Goal: Task Accomplishment & Management: Use online tool/utility

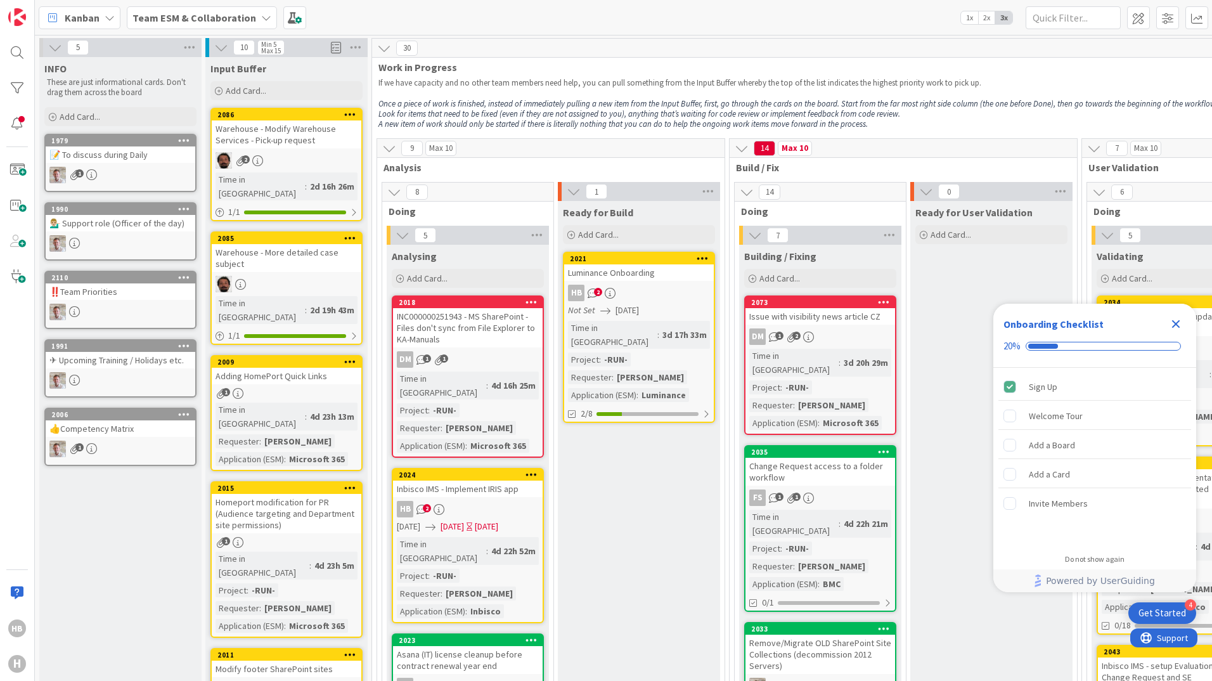
click at [143, 160] on div "📝 To discuss during Daily" at bounding box center [121, 154] width 150 height 16
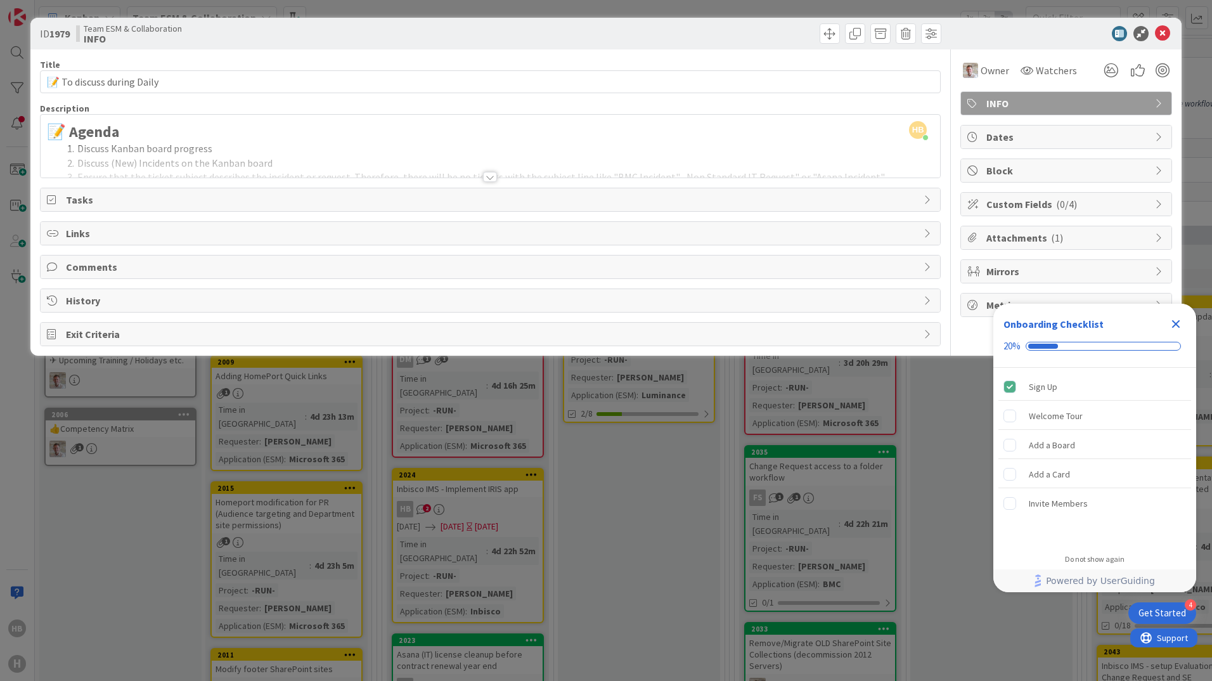
click at [491, 177] on div at bounding box center [490, 177] width 14 height 10
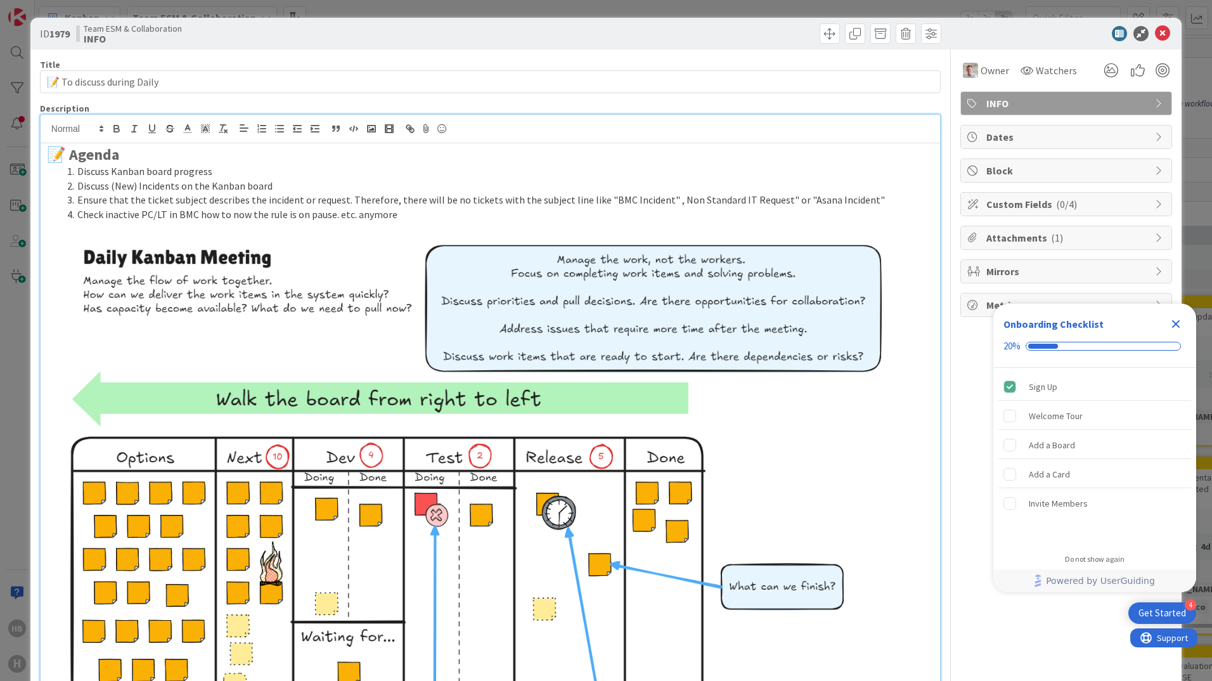
click at [433, 9] on div "ID 1979 Team ESM & Collaboration INFO Title 26 / 128 📝 To discuss during Daily …" at bounding box center [606, 340] width 1212 height 681
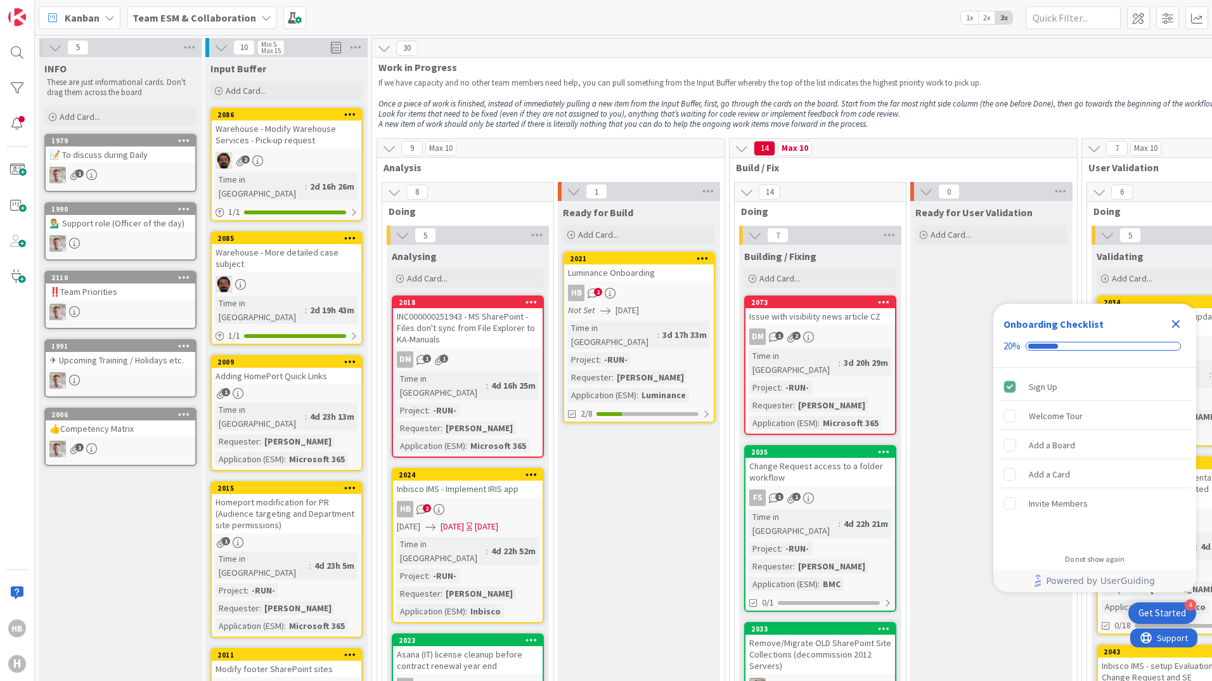
click at [131, 289] on div "‼️Team Priorities" at bounding box center [121, 291] width 150 height 16
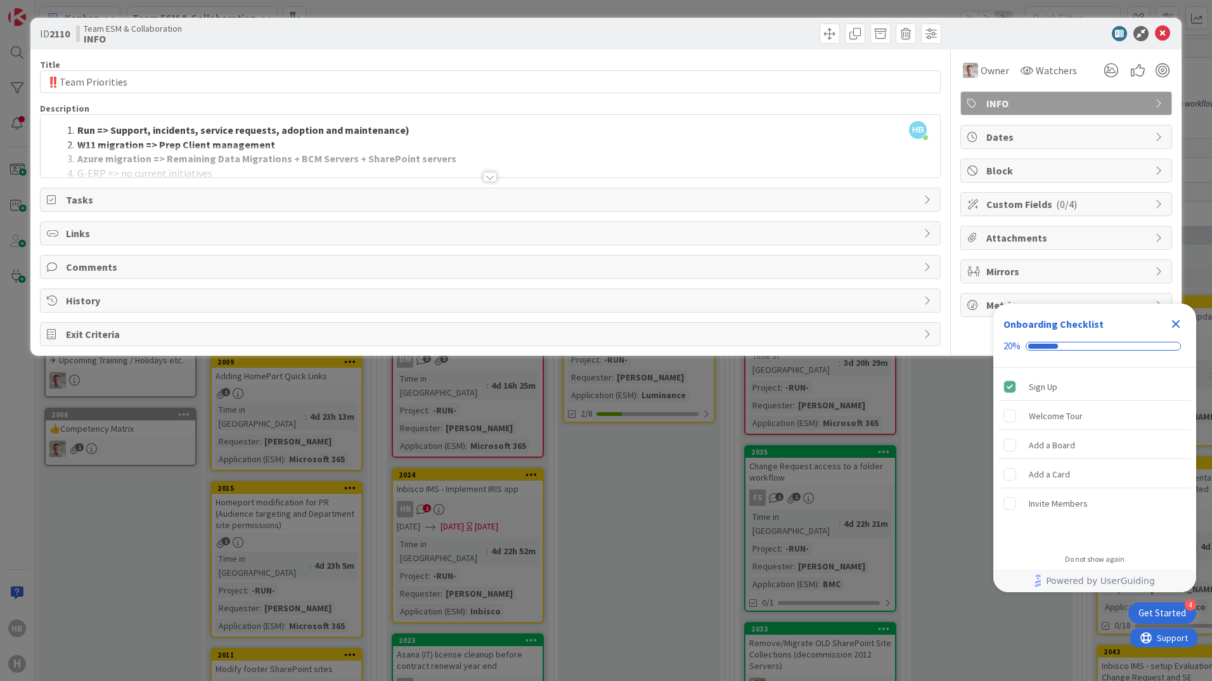
click at [493, 176] on div at bounding box center [490, 177] width 14 height 10
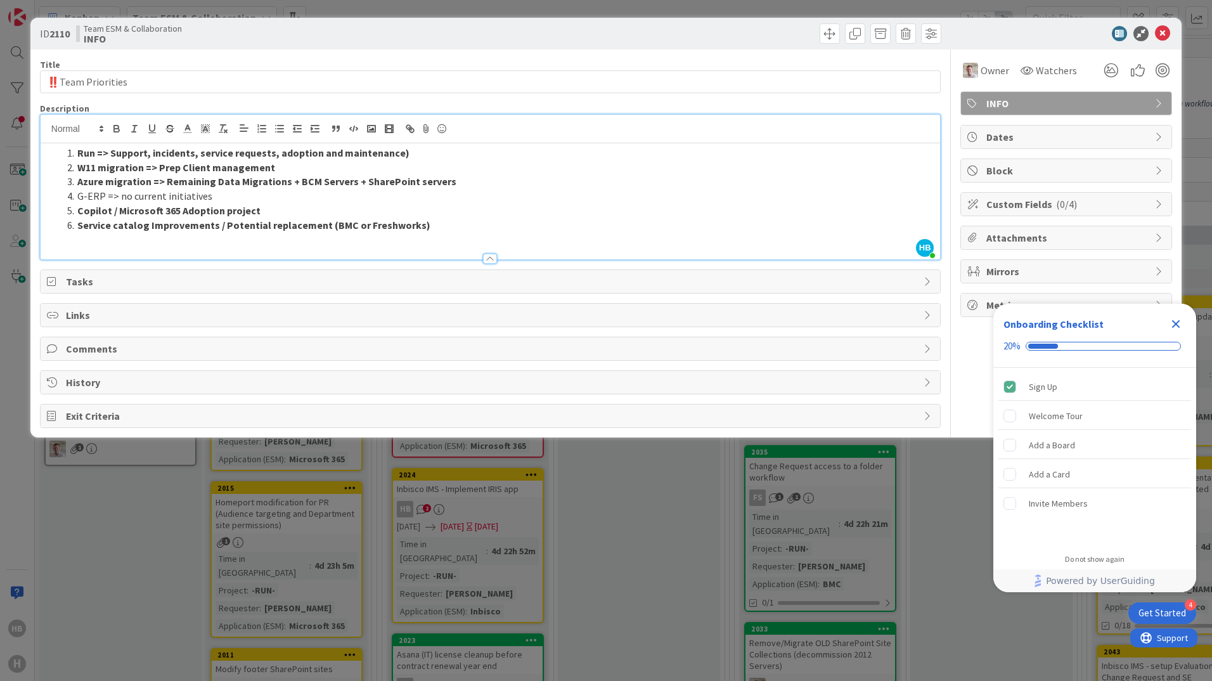
click at [305, 6] on div "ID 2110 Team ESM & Collaboration INFO Title 17 / 128 ‼️Team Priorities Descript…" at bounding box center [606, 340] width 1212 height 681
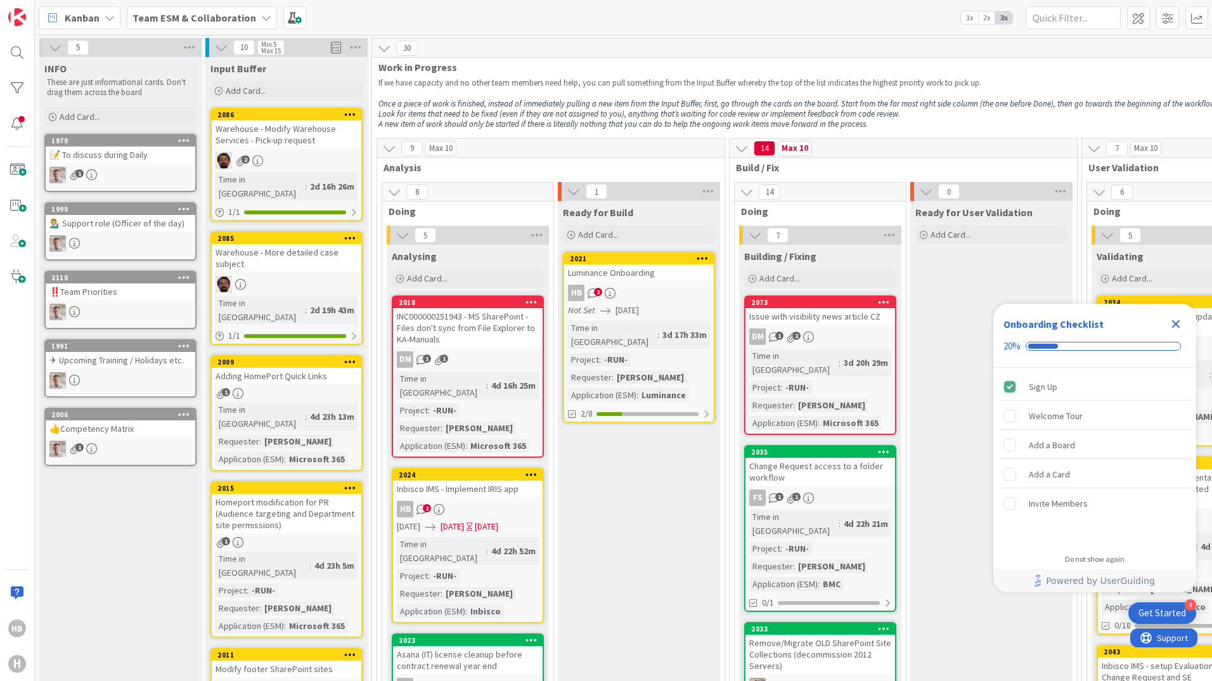
click at [128, 431] on div "👍Competency Matrix" at bounding box center [121, 428] width 150 height 16
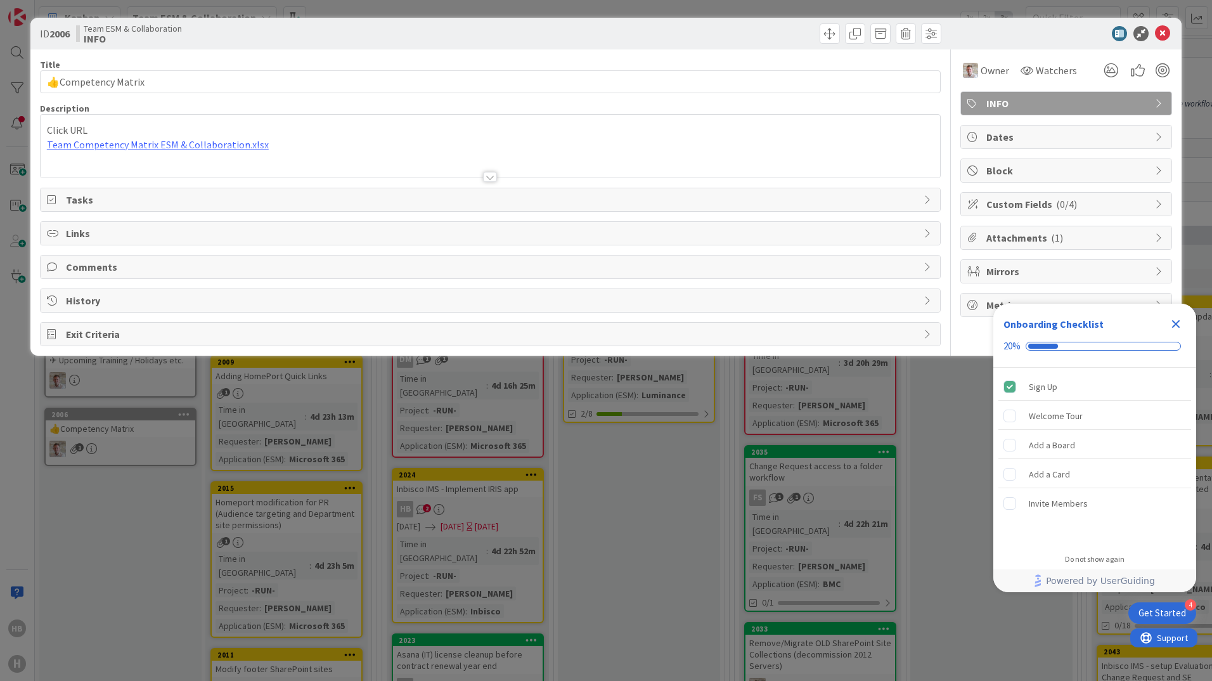
click at [492, 176] on div at bounding box center [490, 177] width 14 height 10
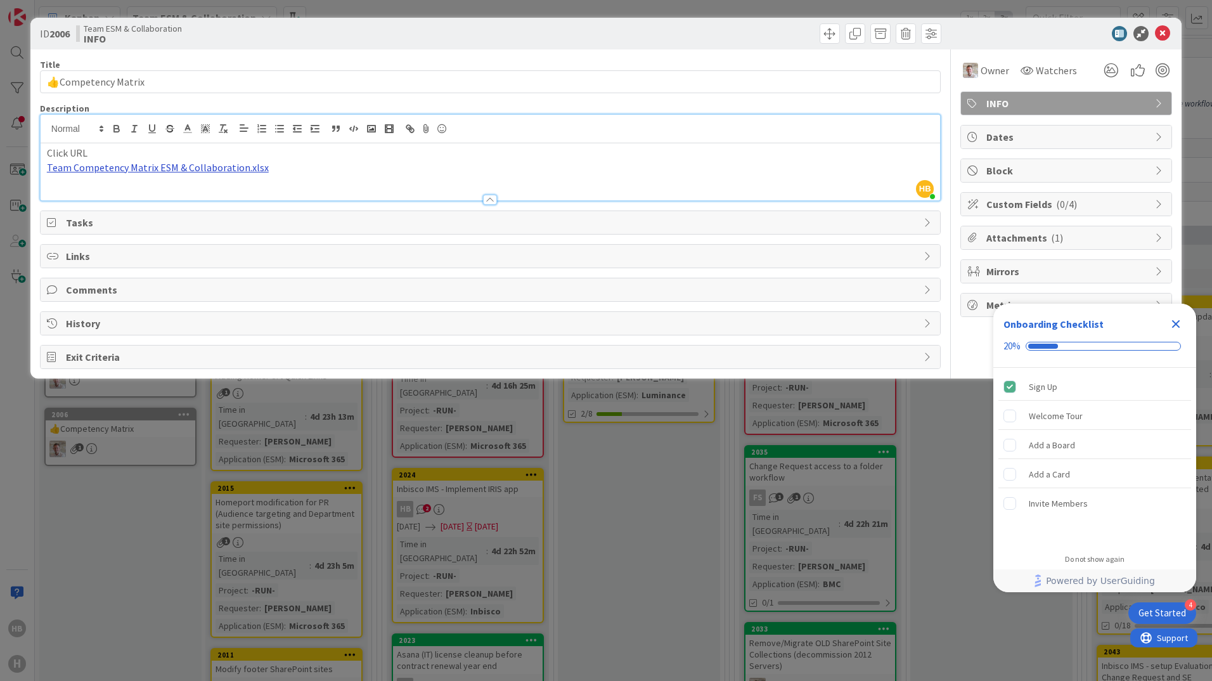
click at [122, 164] on link "Team Competency Matrix ESM & Collaboration.xlsx" at bounding box center [158, 167] width 222 height 13
click at [129, 190] on link "https://huismancloud.sharepoint.com/:x:/t/HGLITESMandCollaboration-Team/EbWILOZ…" at bounding box center [121, 192] width 87 height 16
click at [316, 9] on div "ID 2006 Team ESM & Collaboration INFO Title 19 / 128 👍Competency Matrix Descrip…" at bounding box center [606, 340] width 1212 height 681
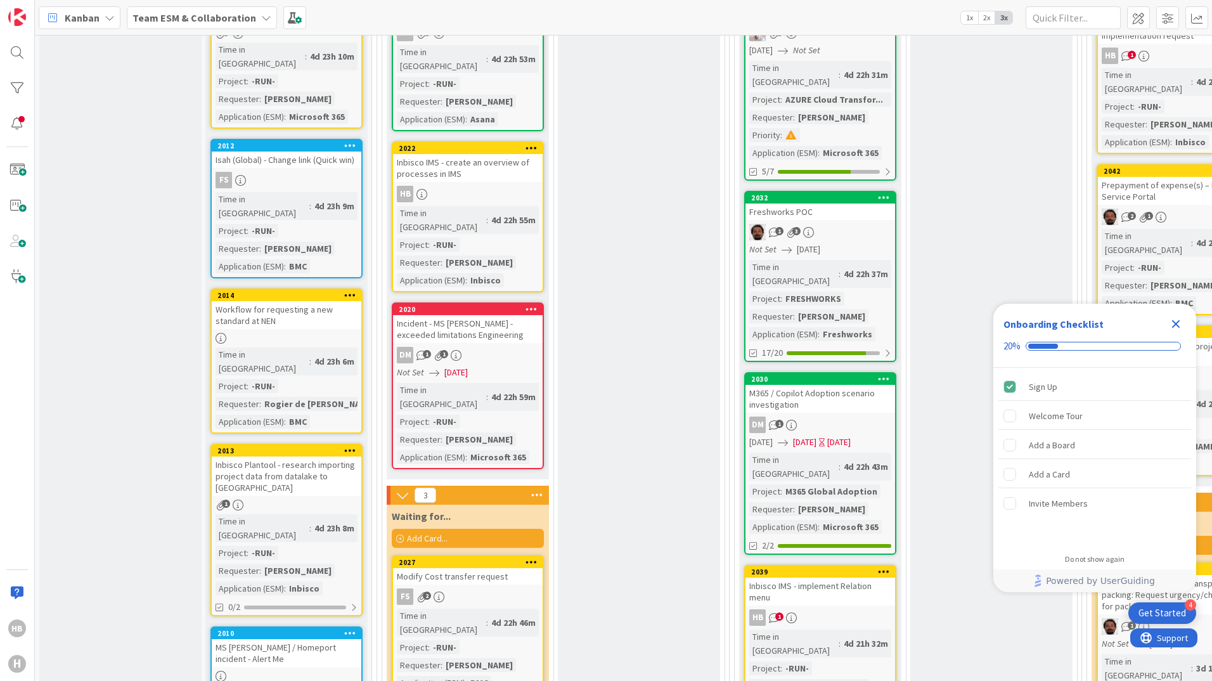
scroll to position [634, 0]
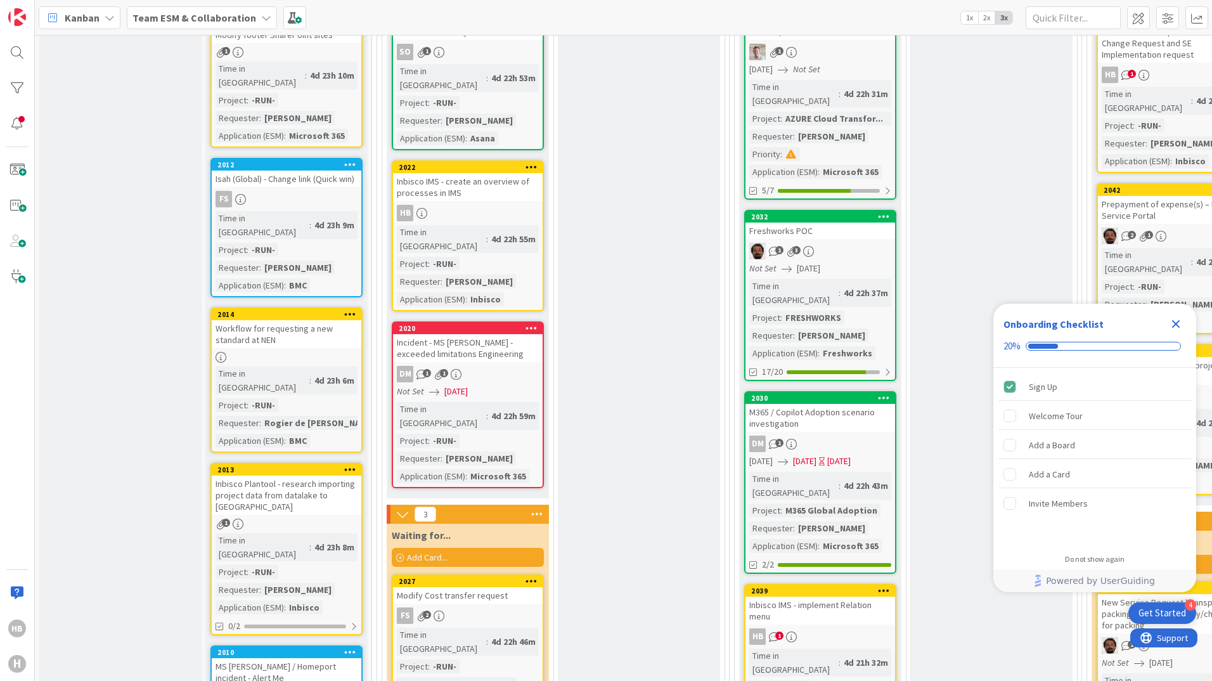
click at [479, 173] on div "Inbisco IMS - create an overview of processes in IMS" at bounding box center [468, 187] width 150 height 28
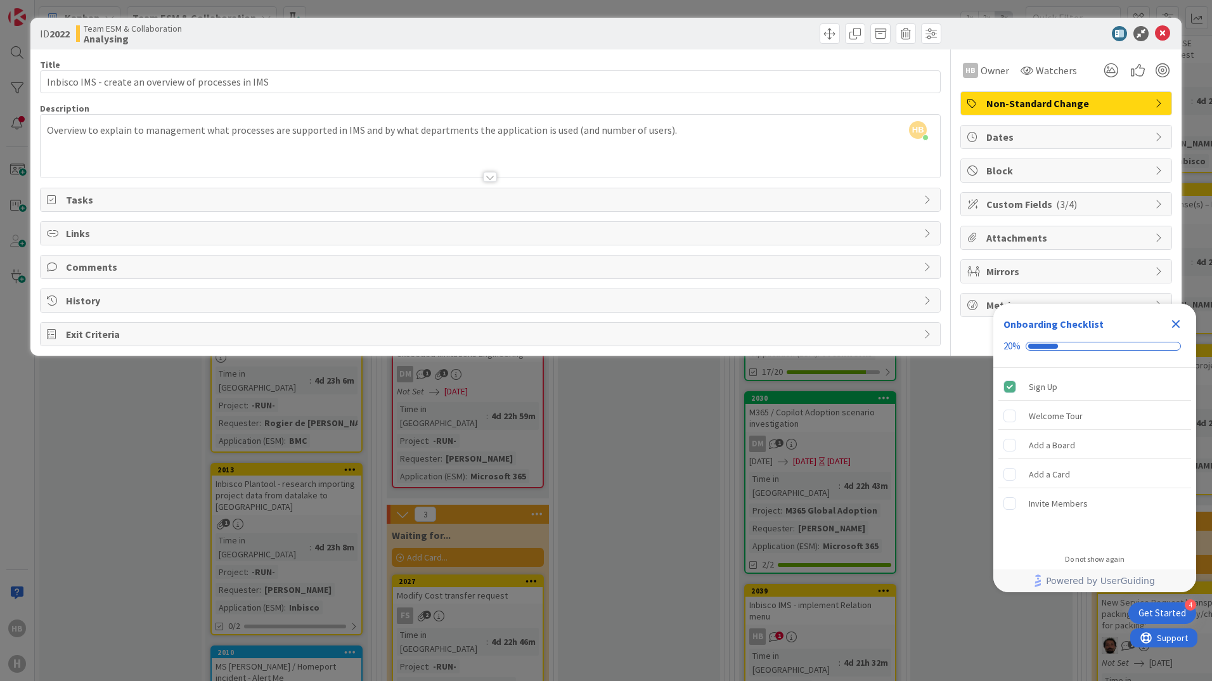
click at [1102, 207] on span "Custom Fields ( 3/4 )" at bounding box center [1067, 204] width 162 height 15
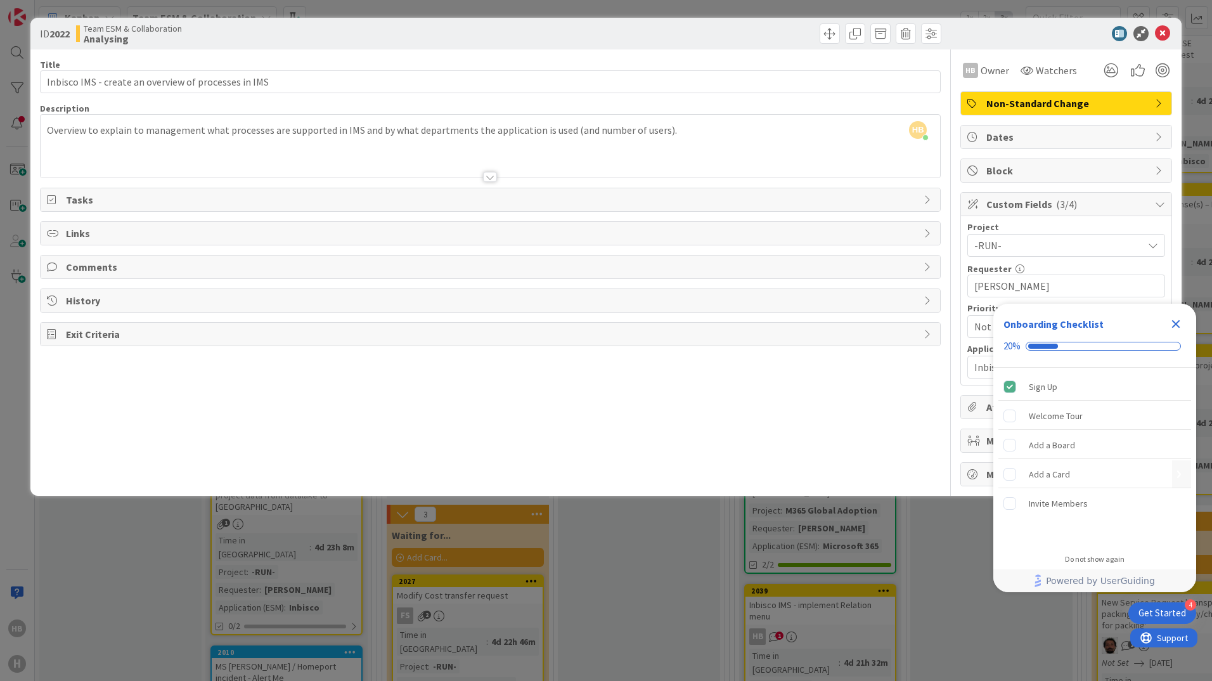
drag, startPoint x: 1124, startPoint y: 318, endPoint x: 1100, endPoint y: 430, distance: 115.2
click at [1100, 430] on div "Onboarding Checklist 20% Sign Up Welcome Tour Add a Board Add a Card Invite Mem…" at bounding box center [1094, 425] width 203 height 242
click at [627, 561] on div "ID 2022 Team ESM & Collaboration Analysing Title 52 / 128 Inbisco IMS - create …" at bounding box center [606, 340] width 1212 height 681
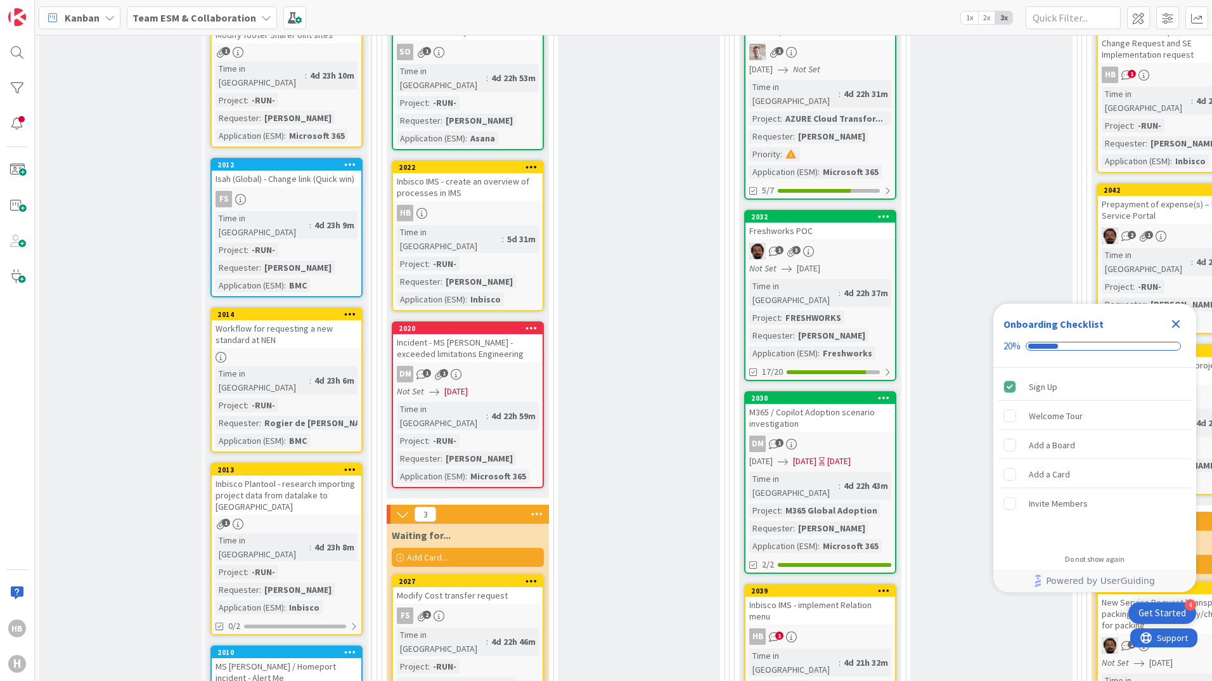
click at [498, 225] on div "Time in Column : 5d 31m Project : -RUN- Requester : Robby de BIe Application (E…" at bounding box center [468, 265] width 142 height 81
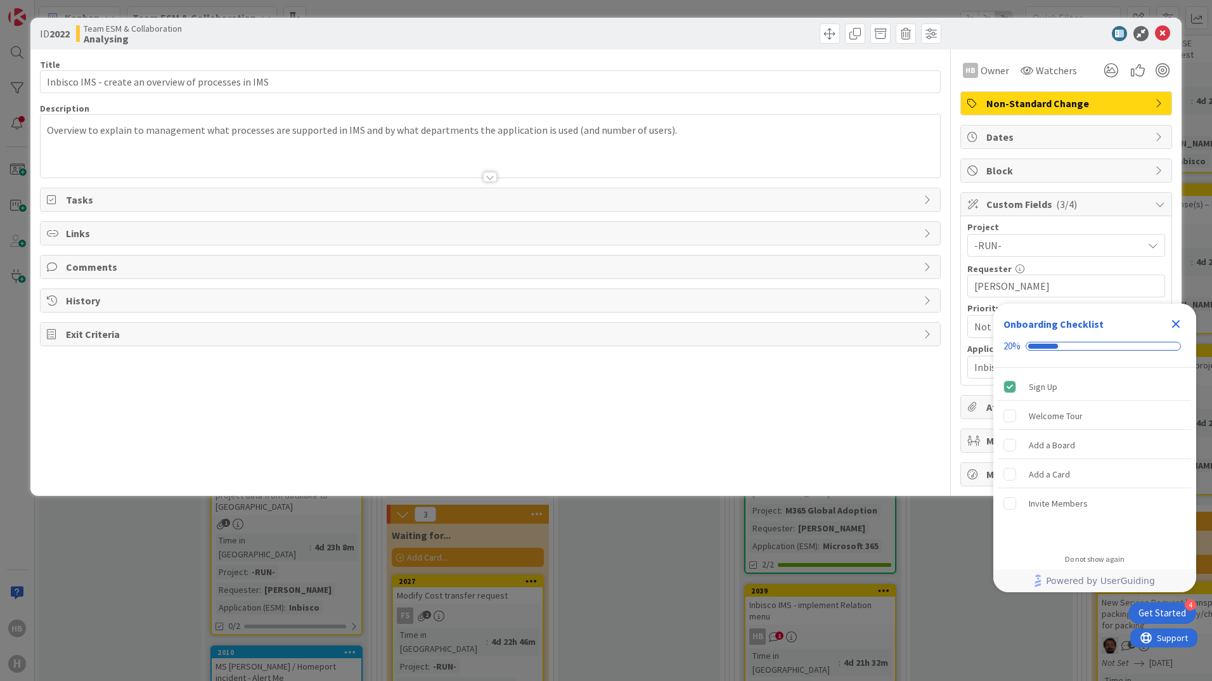
click at [1178, 331] on icon "Close Checklist" at bounding box center [1175, 323] width 15 height 15
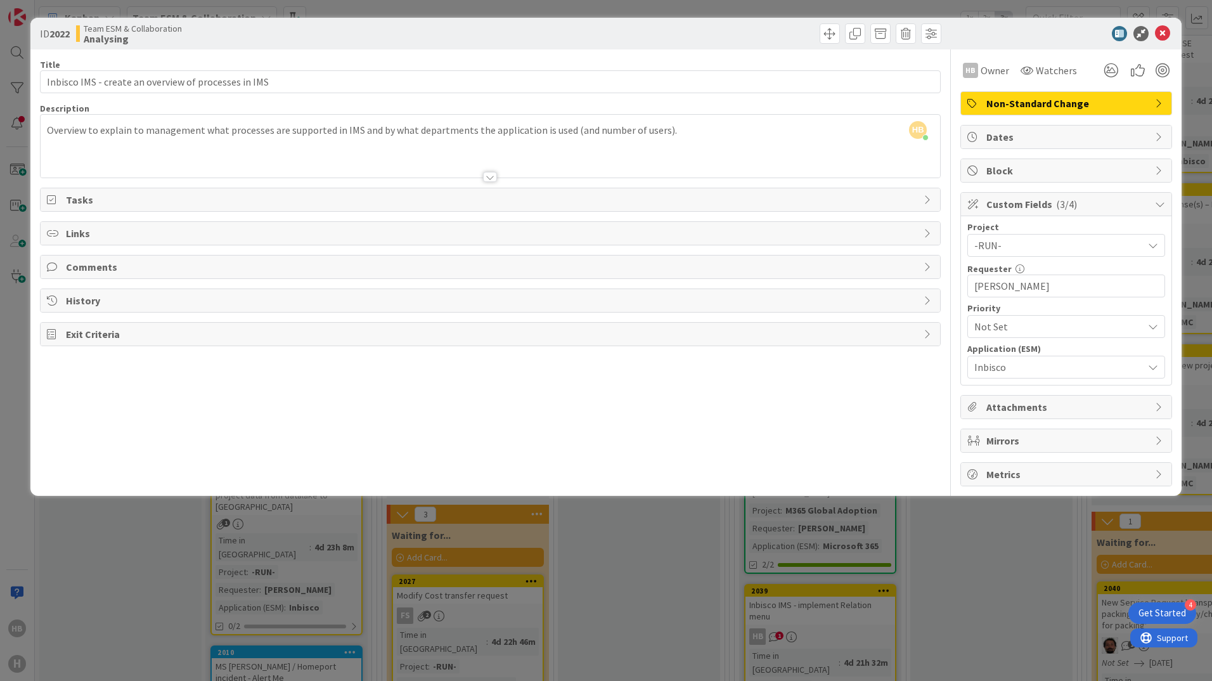
click at [1154, 247] on icon at bounding box center [1153, 245] width 10 height 10
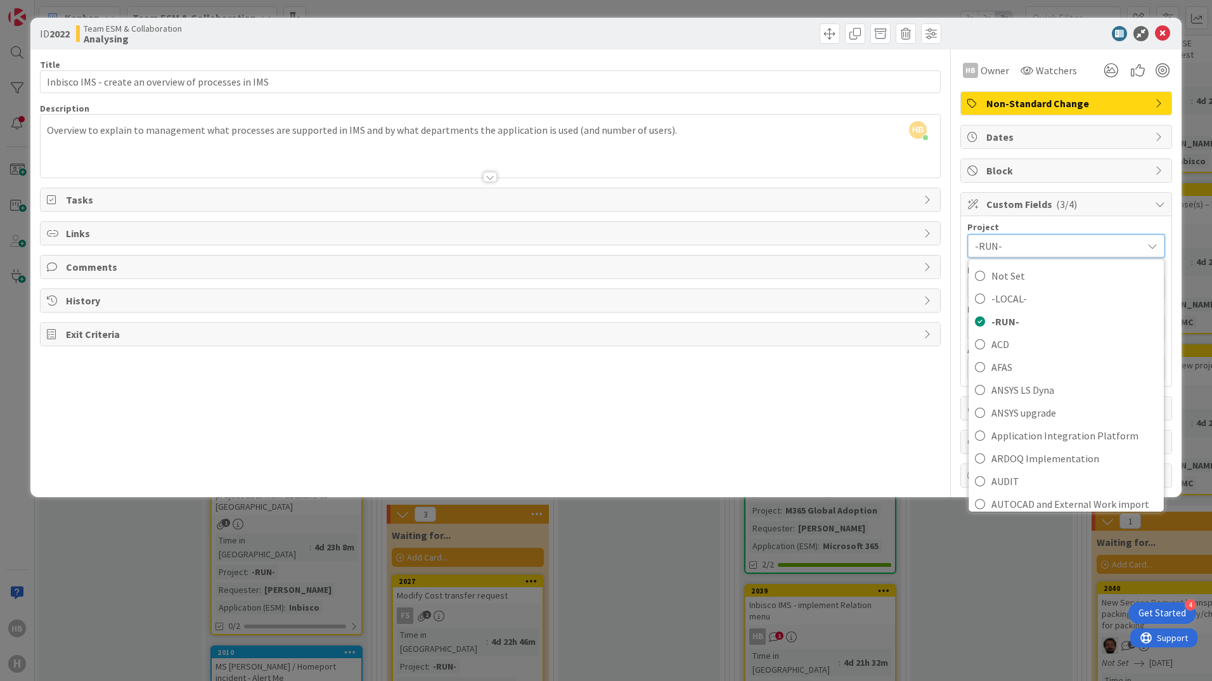
click at [770, 415] on div "Title 52 / 128 Inbisco IMS - create an overview of processes in IMS Description…" at bounding box center [490, 268] width 901 height 438
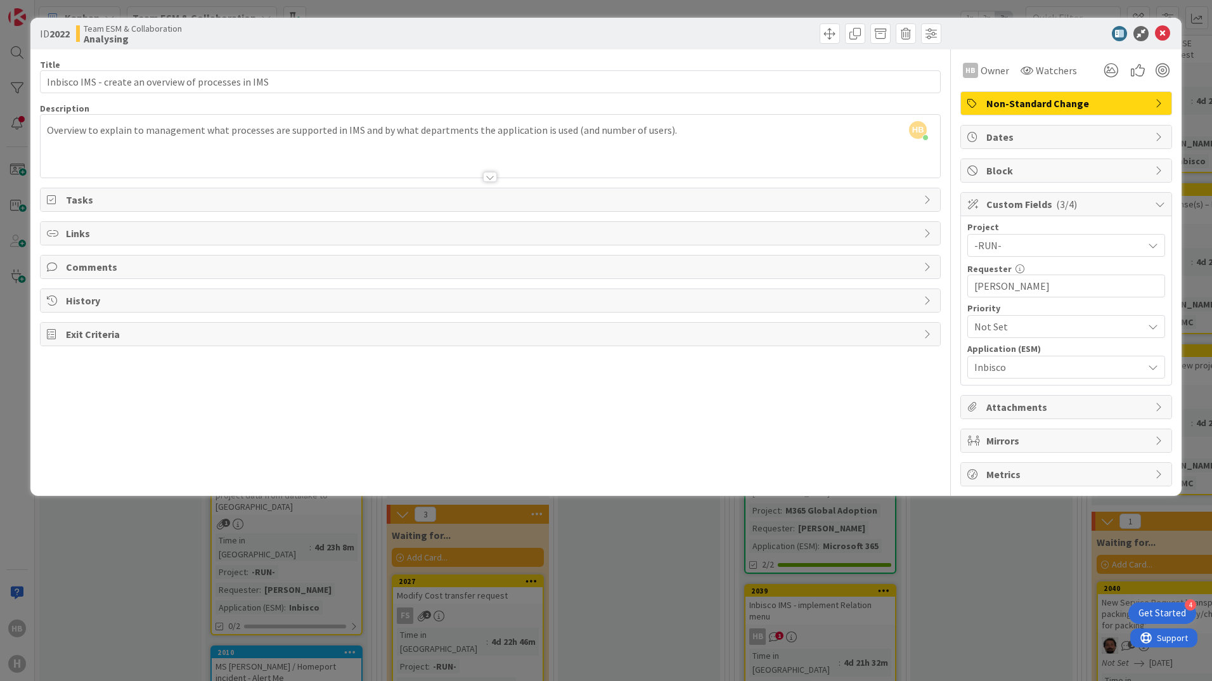
click at [564, 265] on span "Comments" at bounding box center [491, 266] width 851 height 15
click at [1157, 367] on icon at bounding box center [1153, 367] width 10 height 10
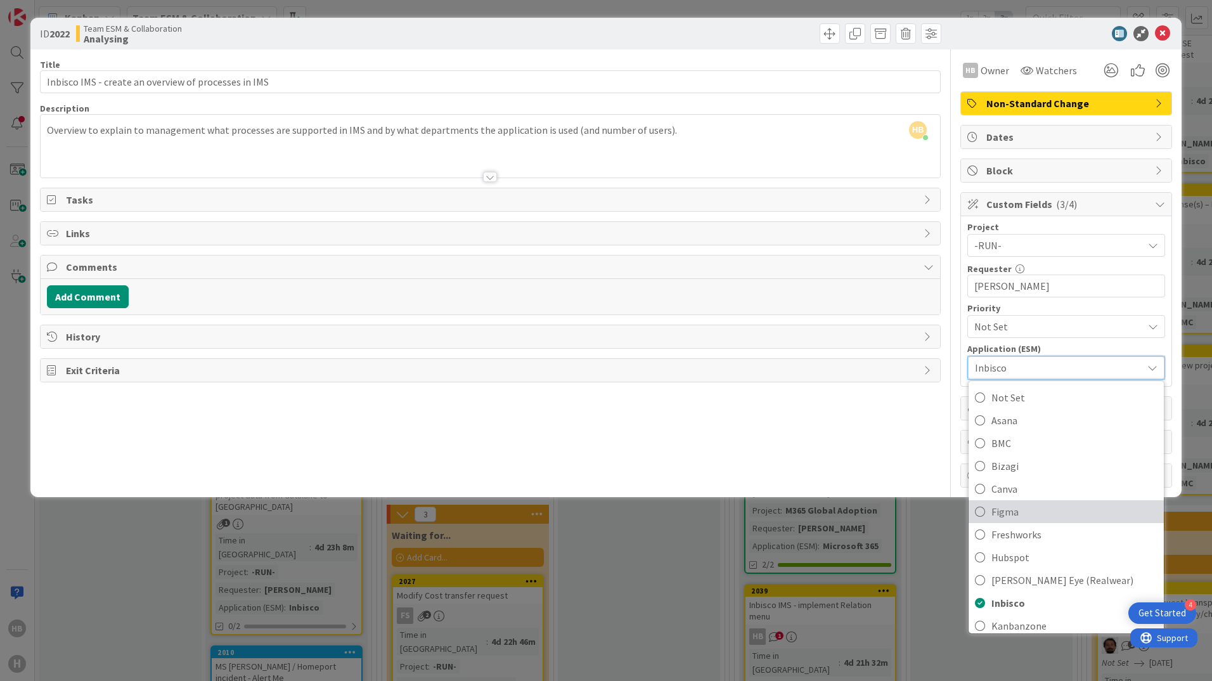
scroll to position [63, 0]
click at [752, 466] on div "Title 52 / 128 Inbisco IMS - create an overview of processes in IMS Description…" at bounding box center [490, 268] width 901 height 438
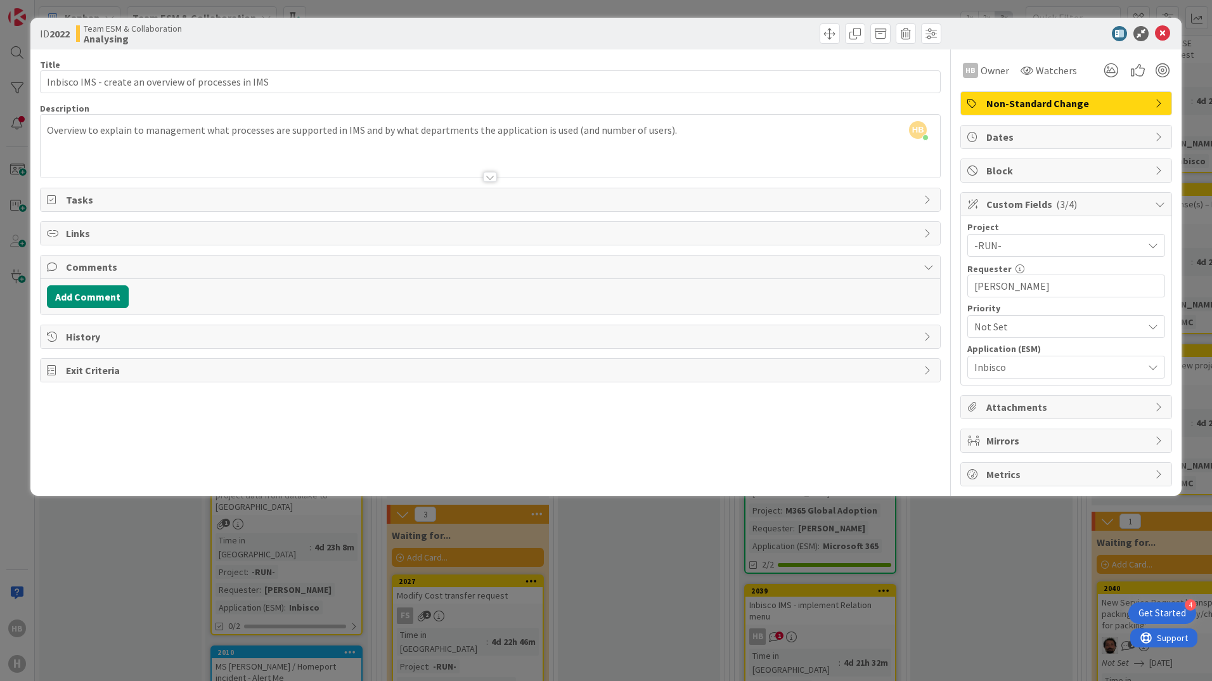
click at [1099, 129] on div "Dates" at bounding box center [1066, 137] width 210 height 23
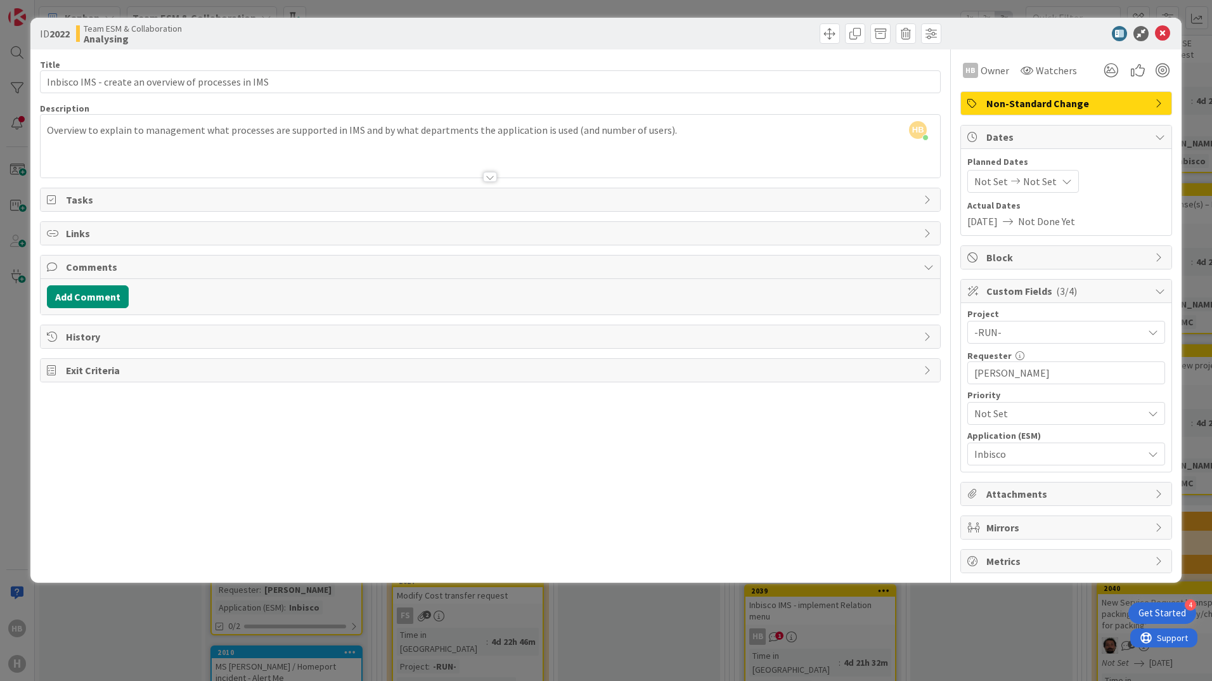
click at [1062, 181] on icon at bounding box center [1067, 181] width 10 height 10
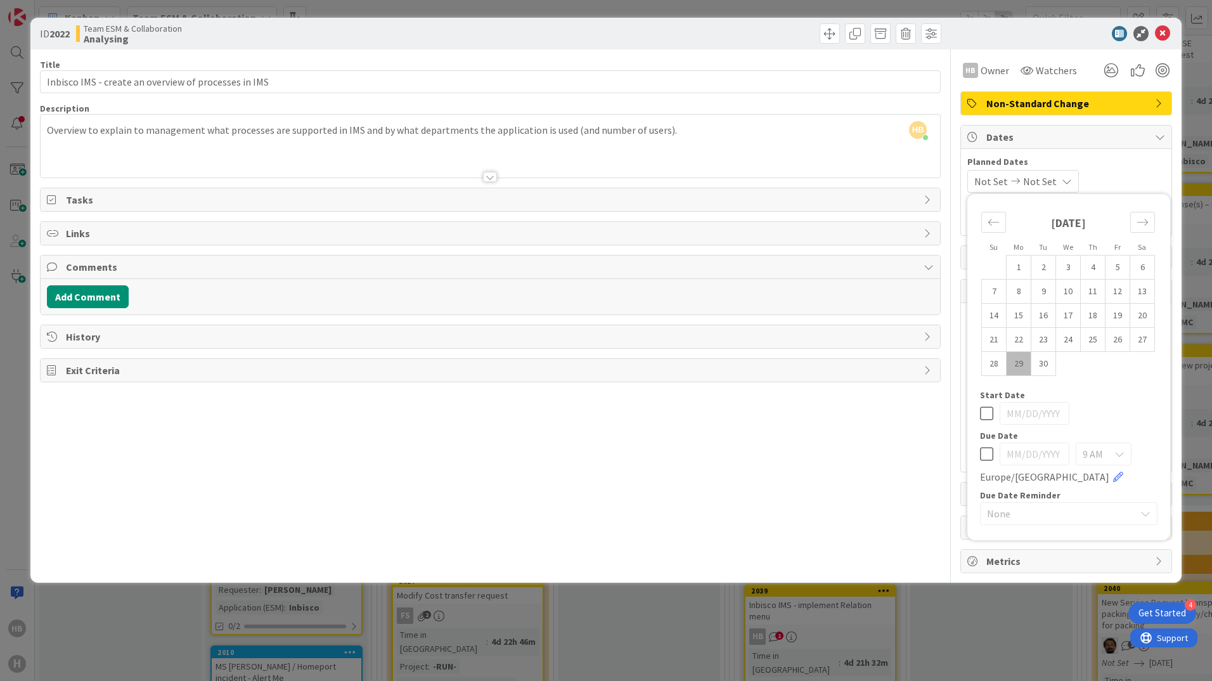
click at [659, 630] on div "ID 2022 Team ESM & Collaboration Analysing Title 52 / 128 Inbisco IMS - create …" at bounding box center [606, 340] width 1212 height 681
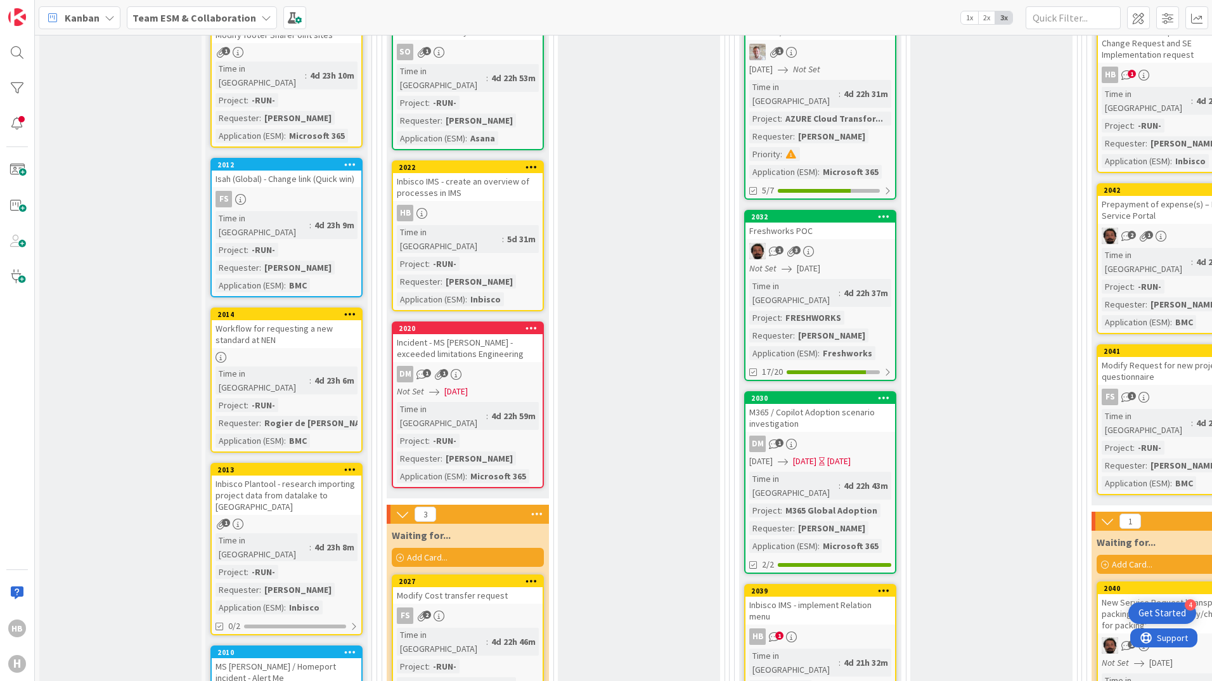
click at [192, 21] on b "Team ESM & Collaboration" at bounding box center [194, 17] width 124 height 13
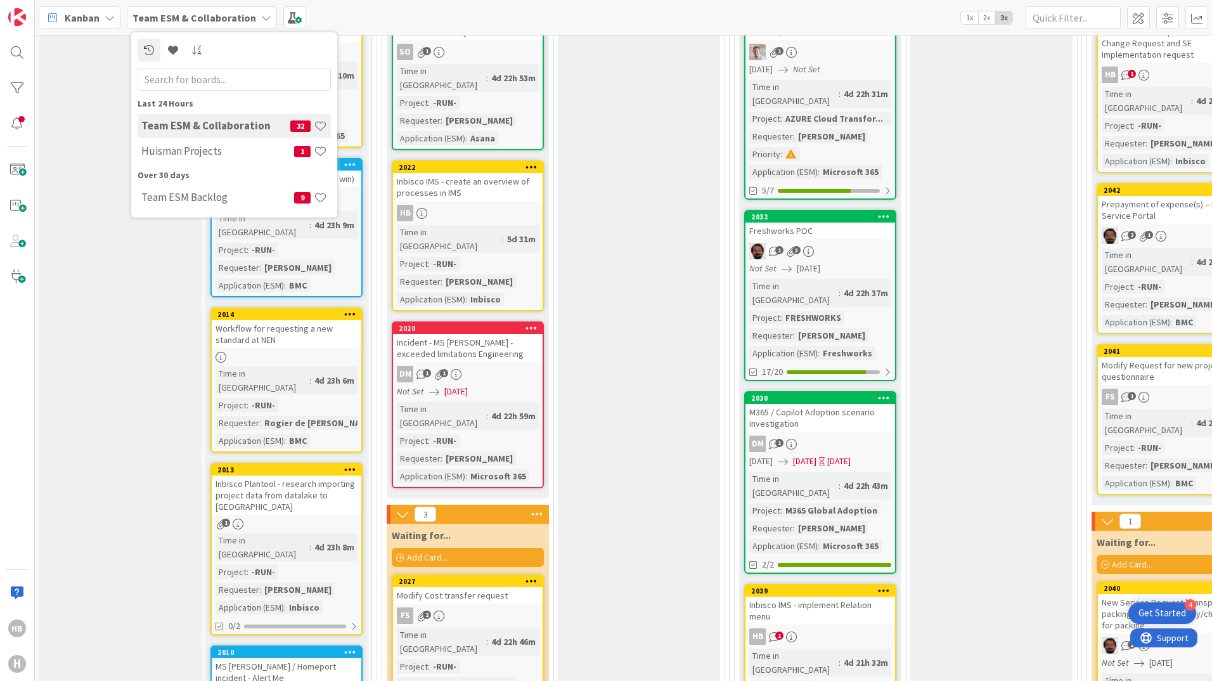
click at [70, 20] on span "Kanban" at bounding box center [82, 17] width 35 height 15
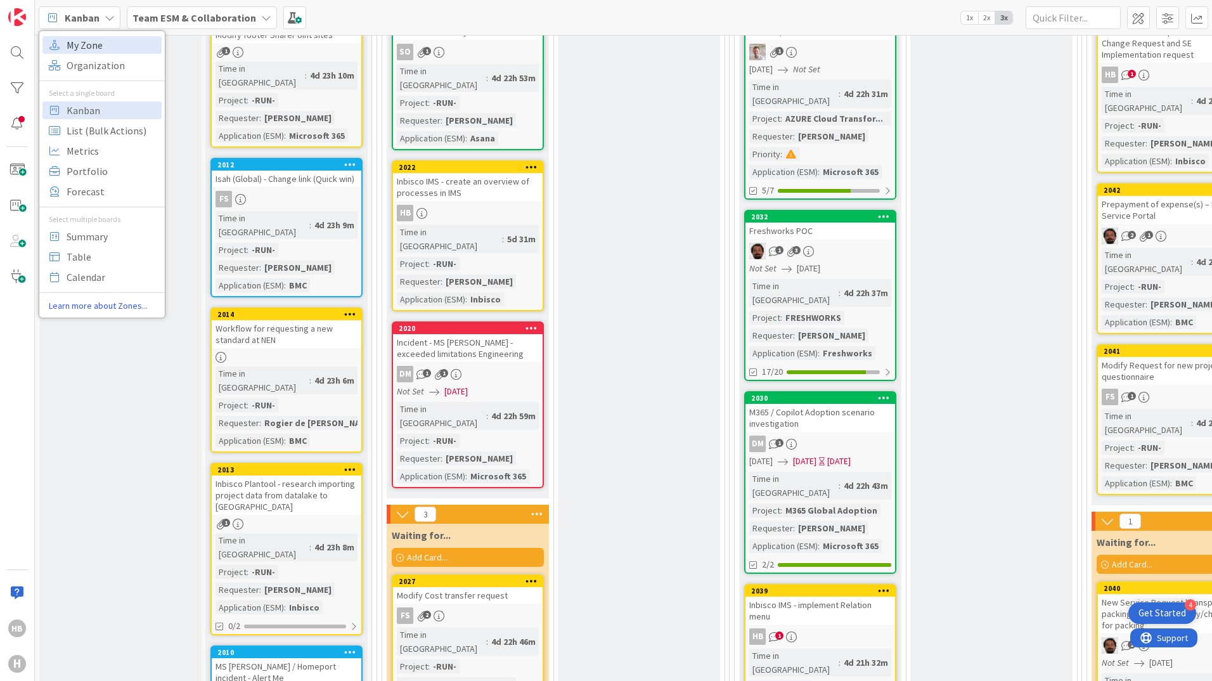
click at [82, 42] on span "My Zone" at bounding box center [112, 44] width 91 height 19
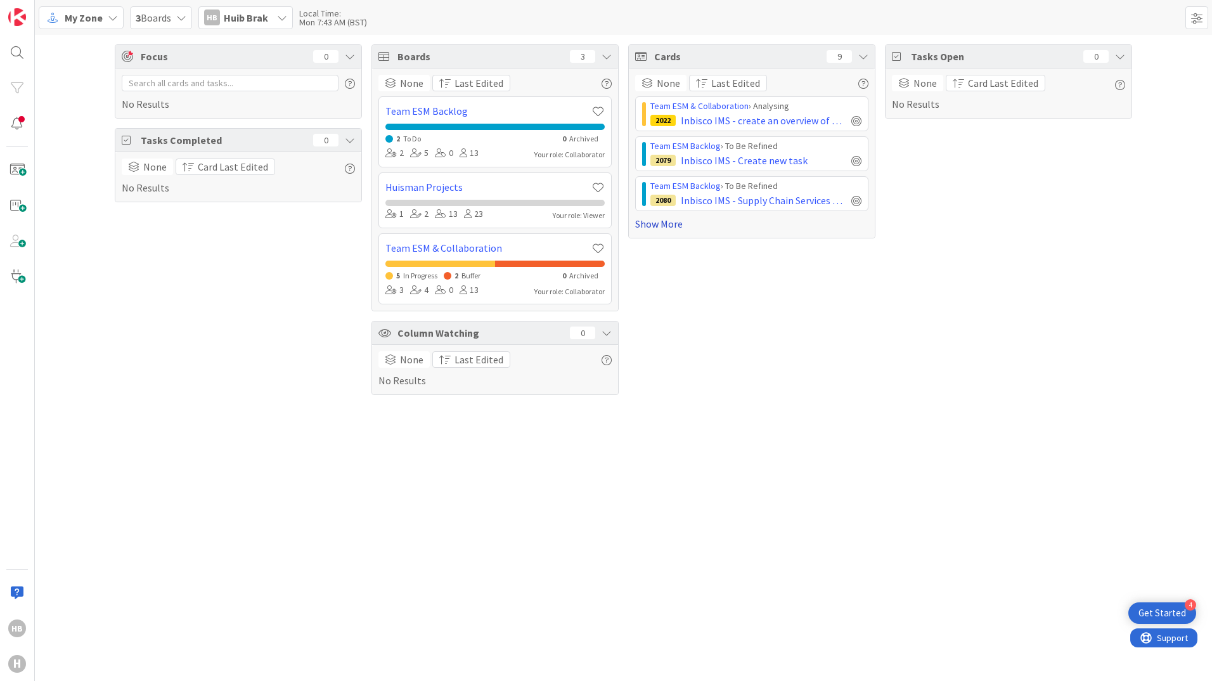
click at [670, 226] on link "Show More" at bounding box center [751, 223] width 233 height 15
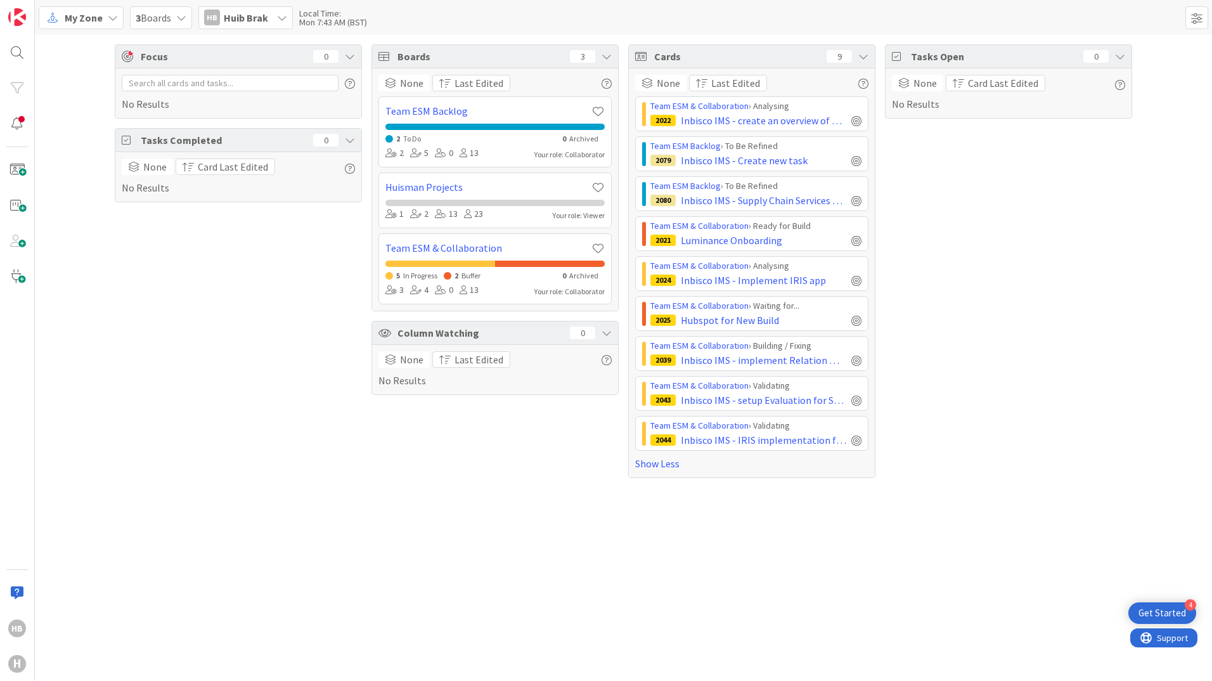
click at [109, 17] on icon at bounding box center [113, 18] width 10 height 10
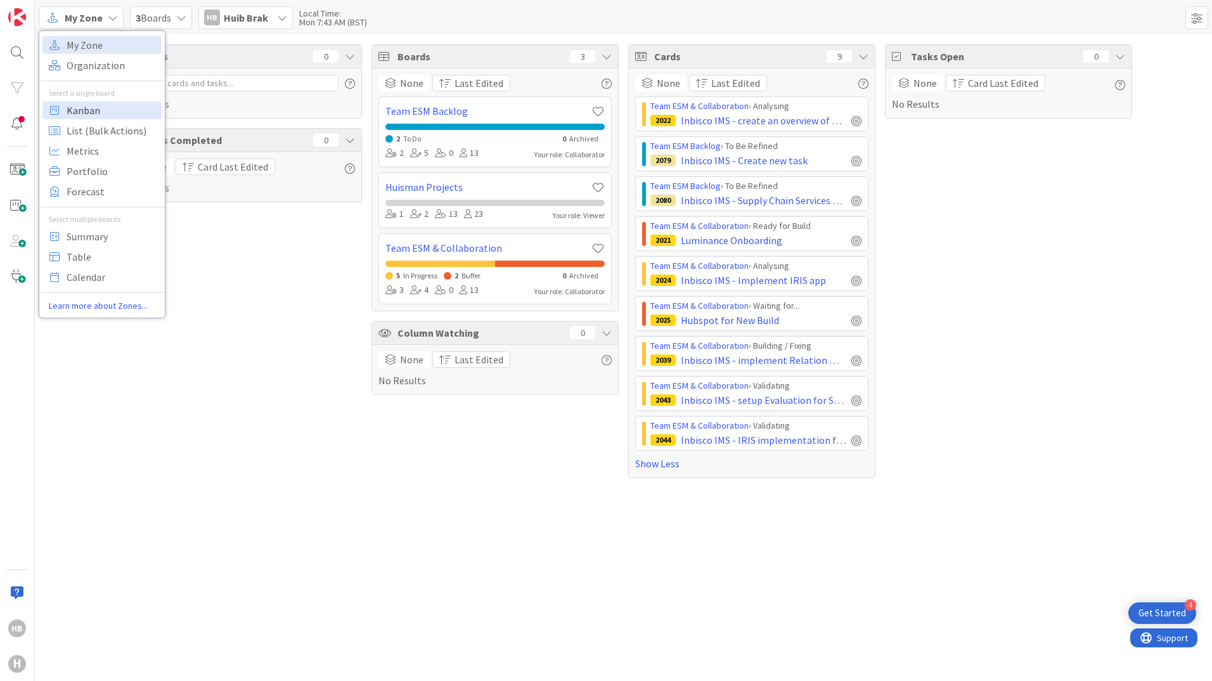
click at [91, 109] on span "Kanban" at bounding box center [112, 110] width 91 height 19
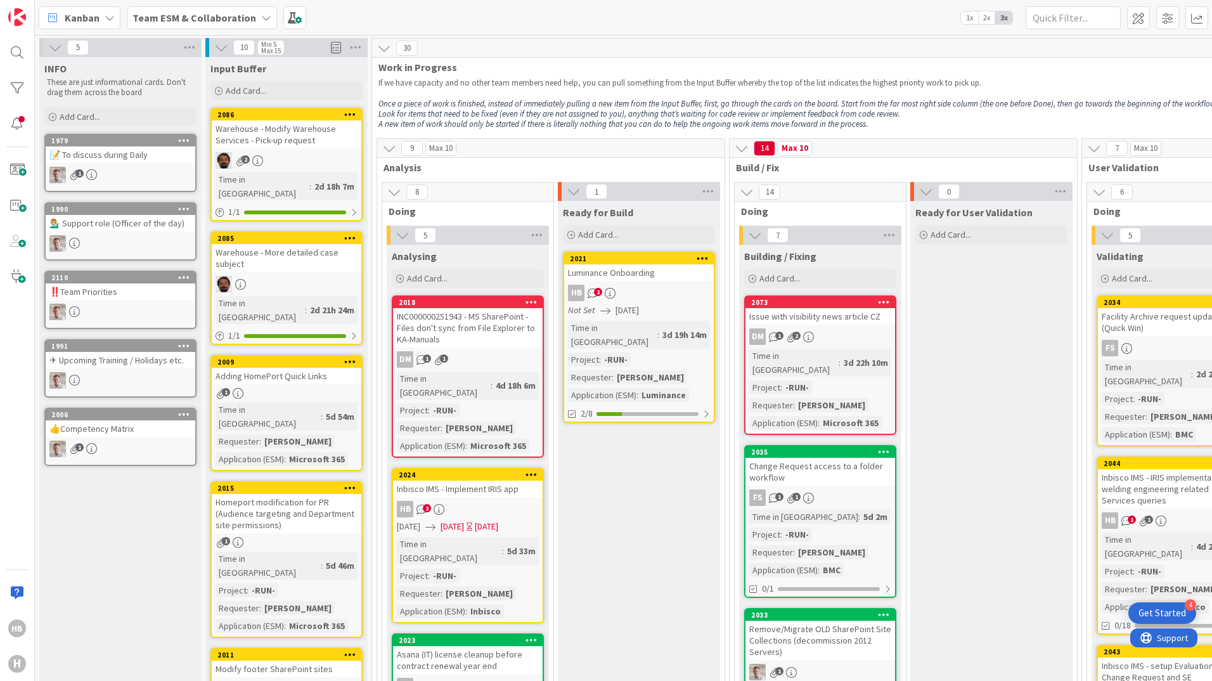
click at [201, 17] on b "Team ESM & Collaboration" at bounding box center [194, 17] width 124 height 13
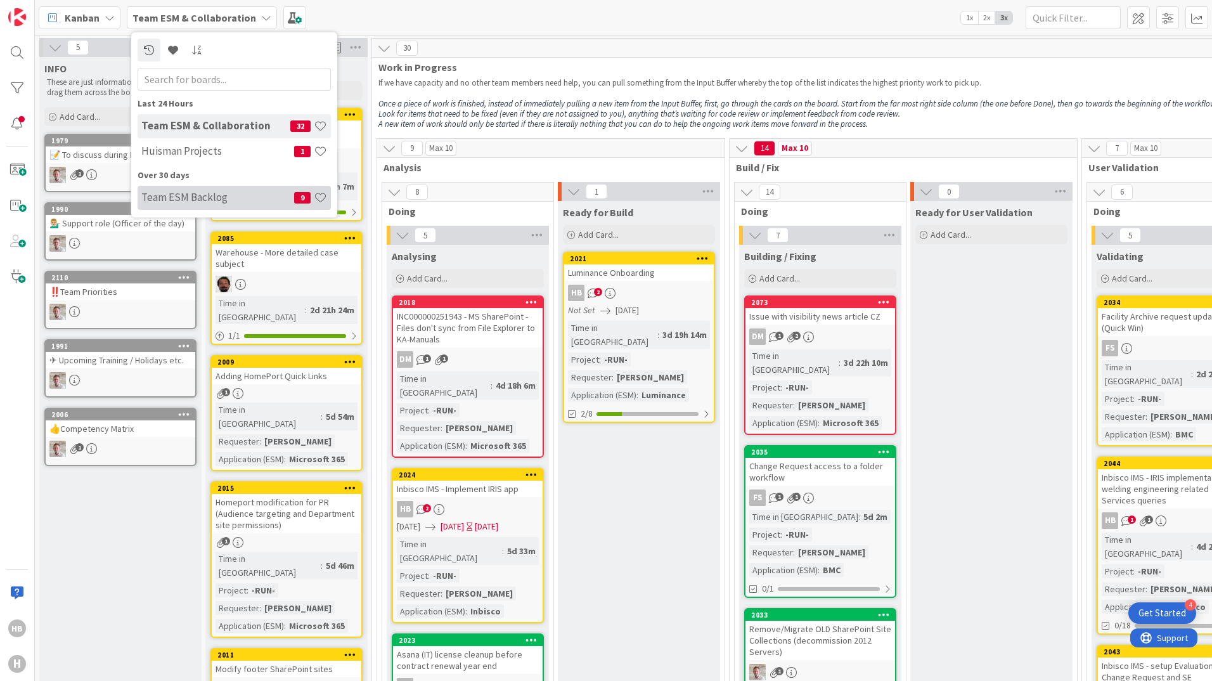
click at [184, 197] on h4 "Team ESM Backlog" at bounding box center [217, 197] width 153 height 13
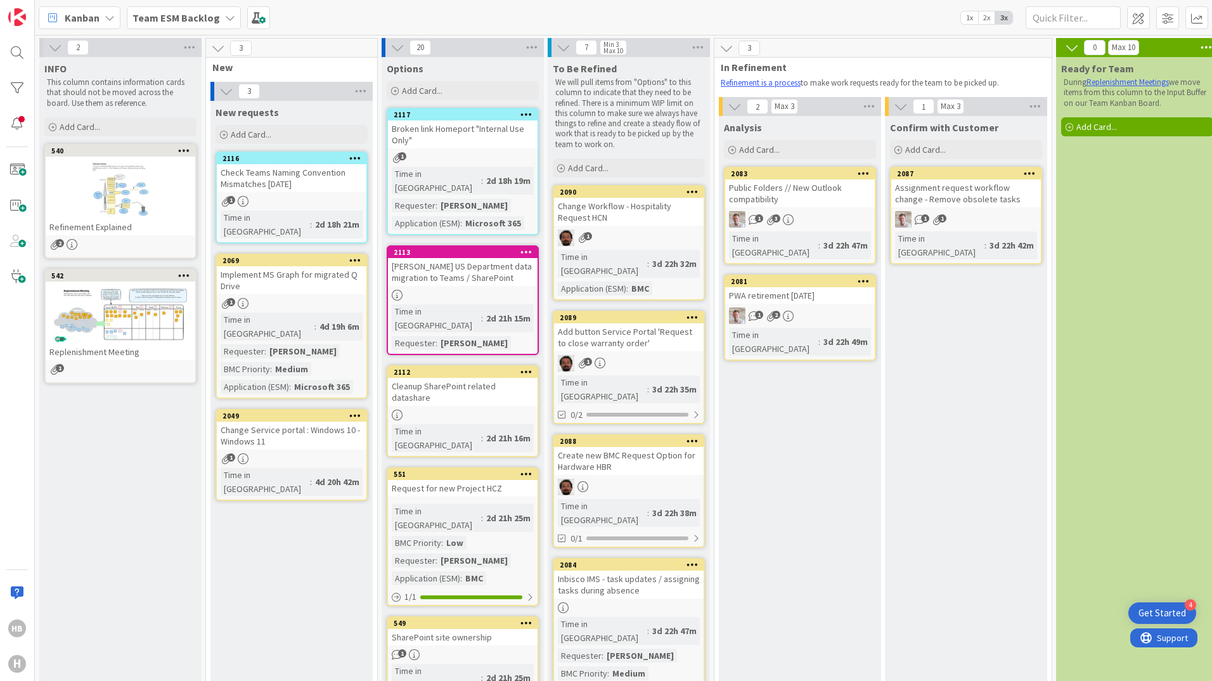
click at [158, 12] on b "Team ESM Backlog" at bounding box center [175, 17] width 87 height 13
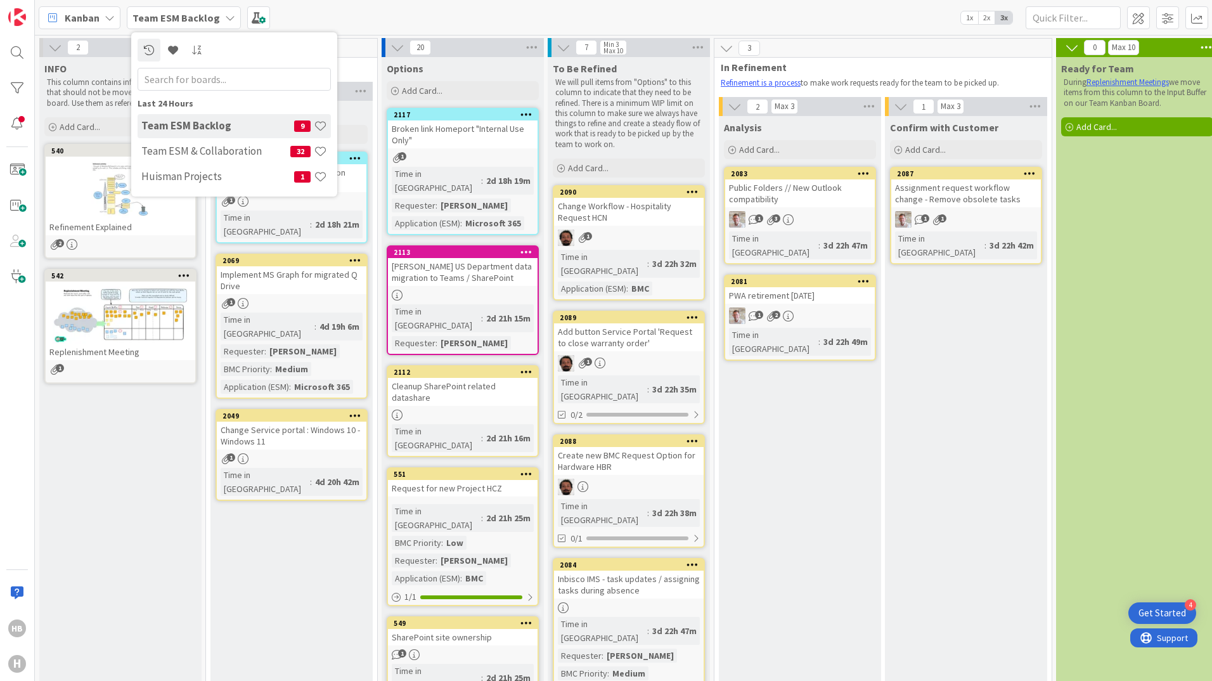
click at [79, 16] on span "Kanban" at bounding box center [82, 17] width 35 height 15
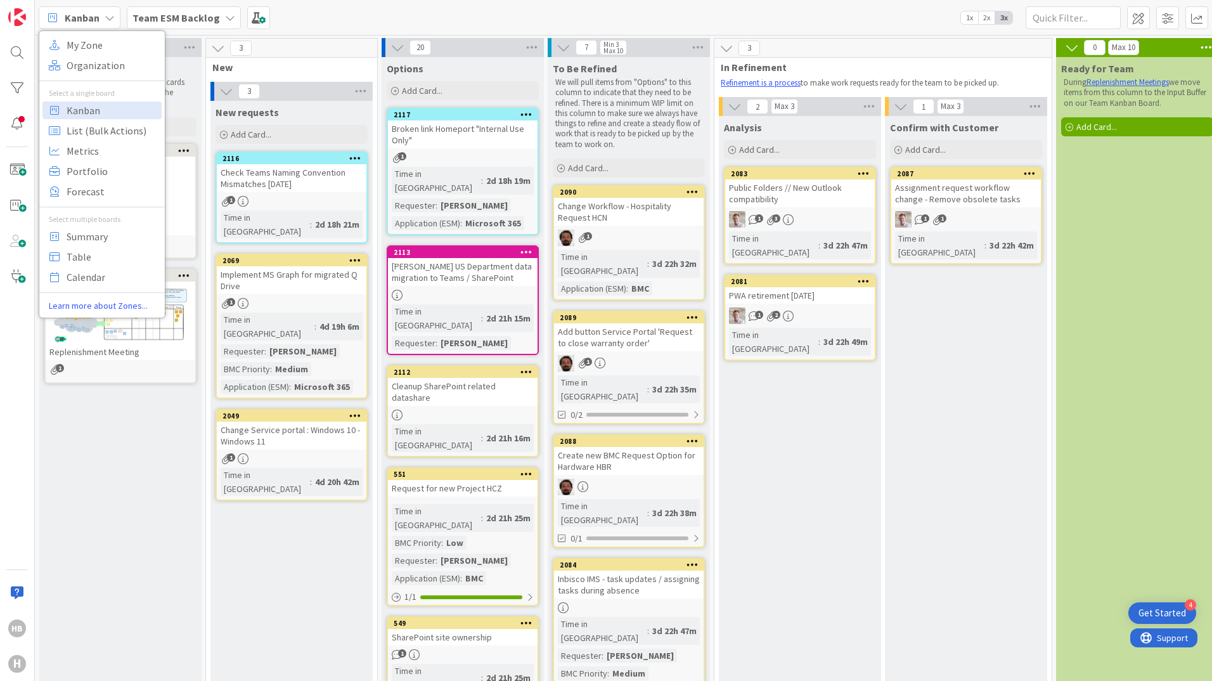
click at [165, 18] on b "Team ESM Backlog" at bounding box center [175, 17] width 87 height 13
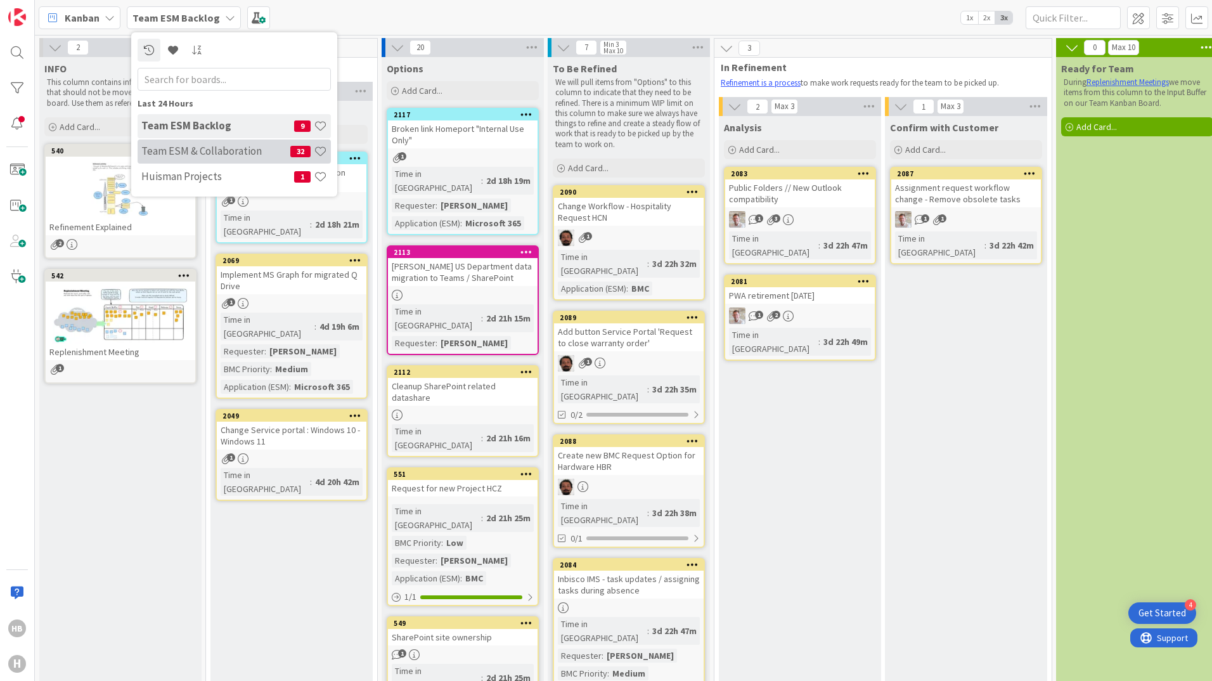
click at [168, 148] on h4 "Team ESM & Collaboration" at bounding box center [215, 151] width 149 height 13
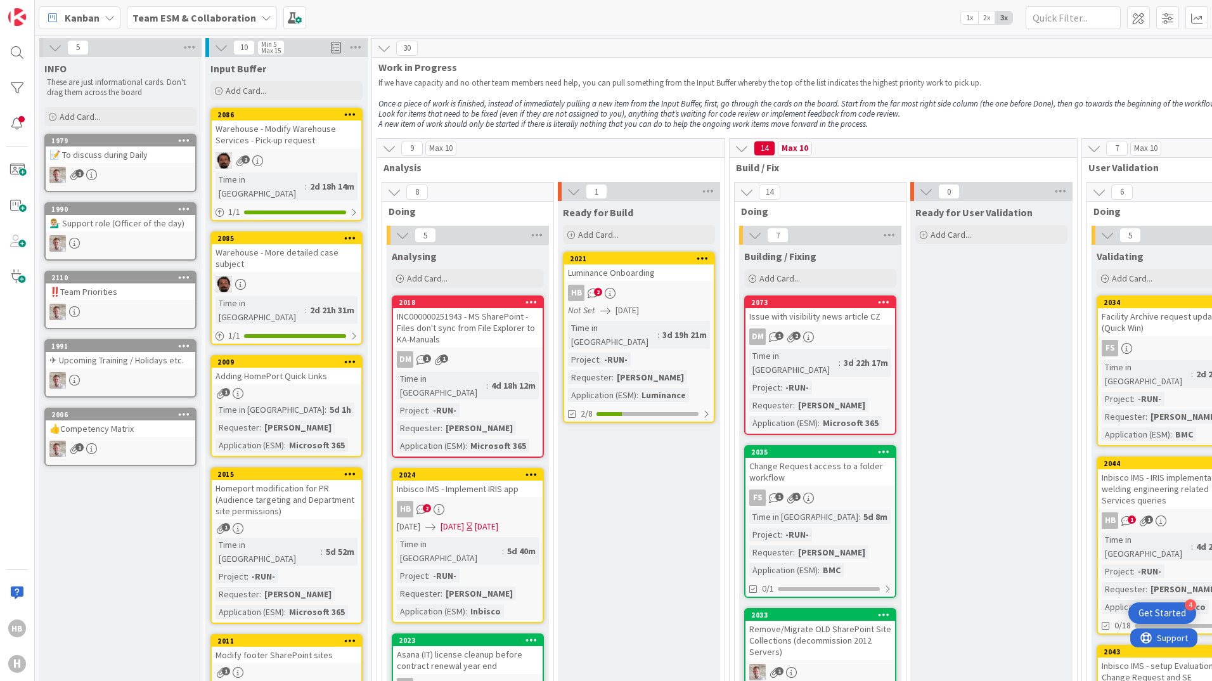
click at [985, 16] on span "2x" at bounding box center [986, 17] width 17 height 13
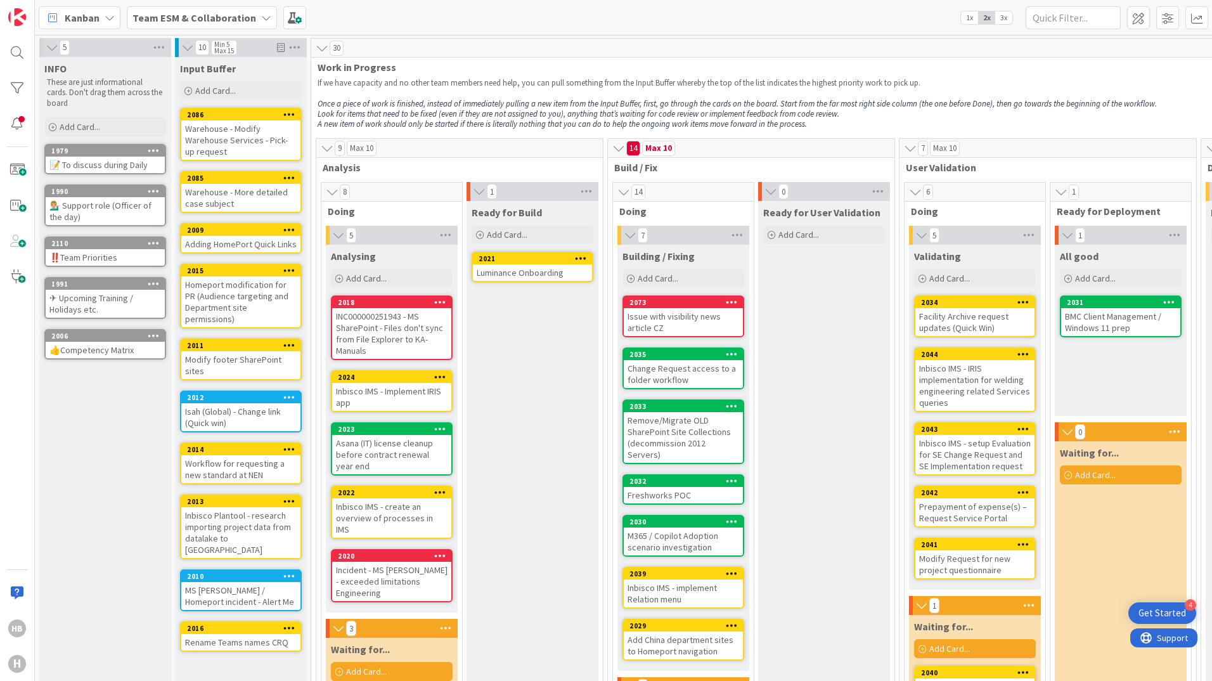
click at [972, 18] on span "1x" at bounding box center [969, 17] width 17 height 13
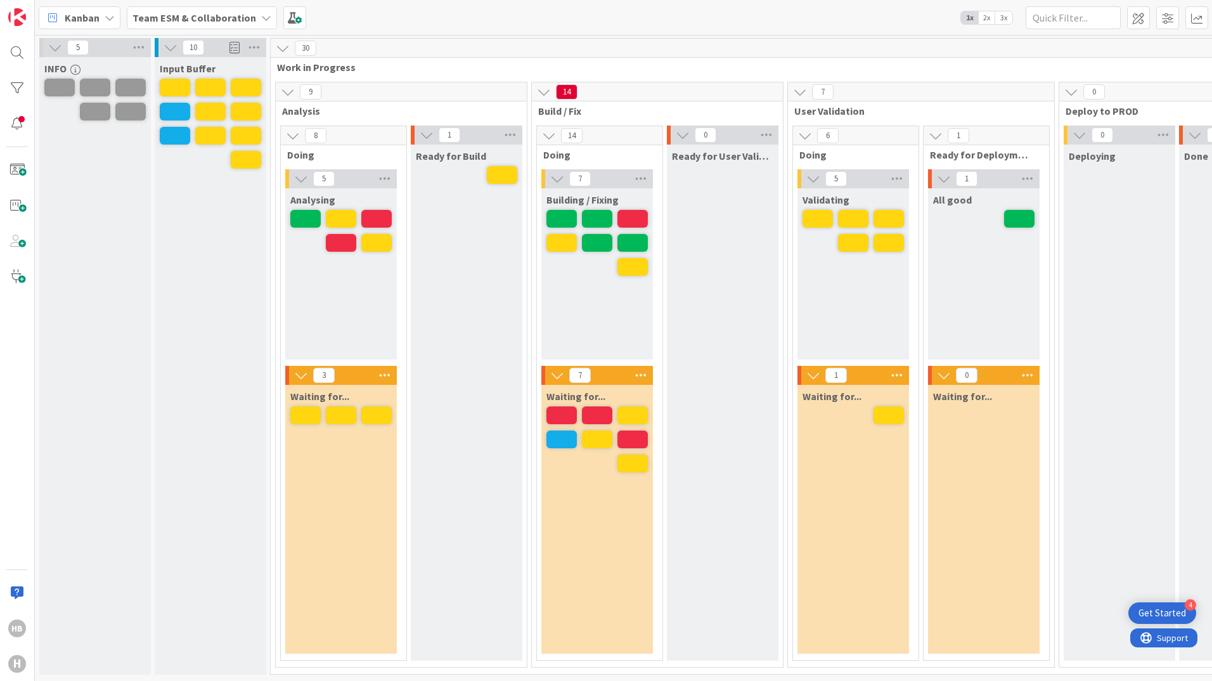
click at [984, 16] on span "2x" at bounding box center [986, 17] width 17 height 13
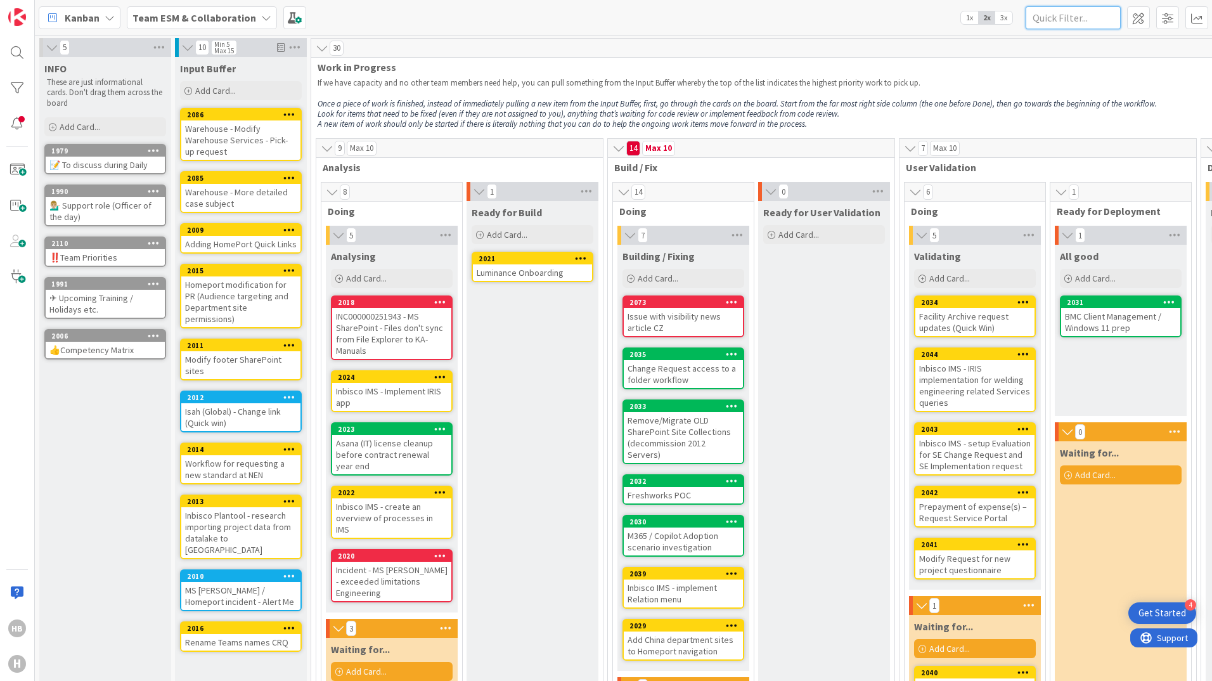
click at [1092, 15] on input "text" at bounding box center [1073, 17] width 95 height 23
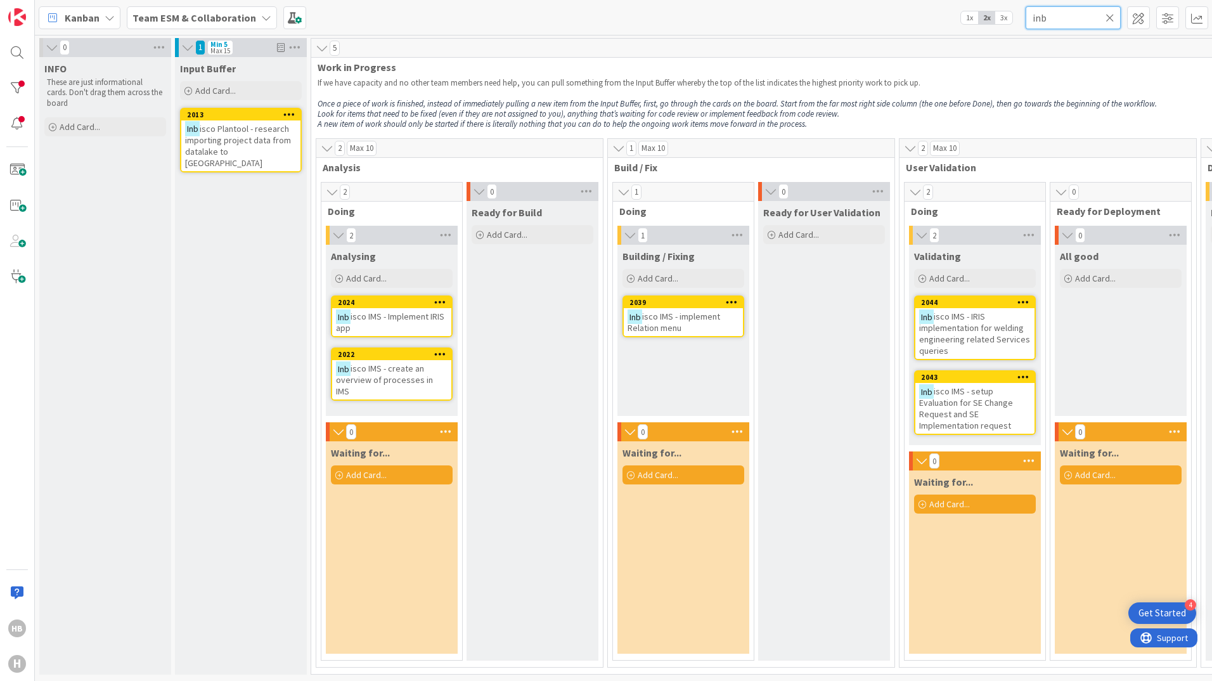
type input "inb"
click at [1111, 20] on icon at bounding box center [1110, 17] width 9 height 11
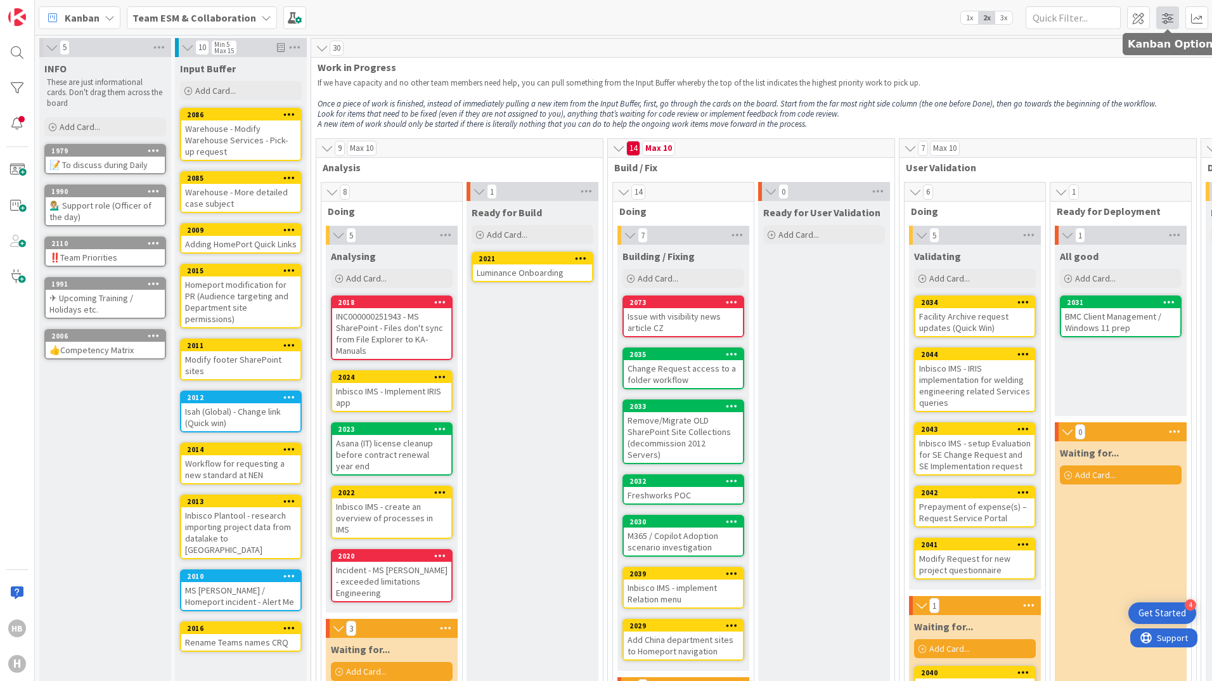
click at [1163, 17] on span at bounding box center [1167, 17] width 23 height 23
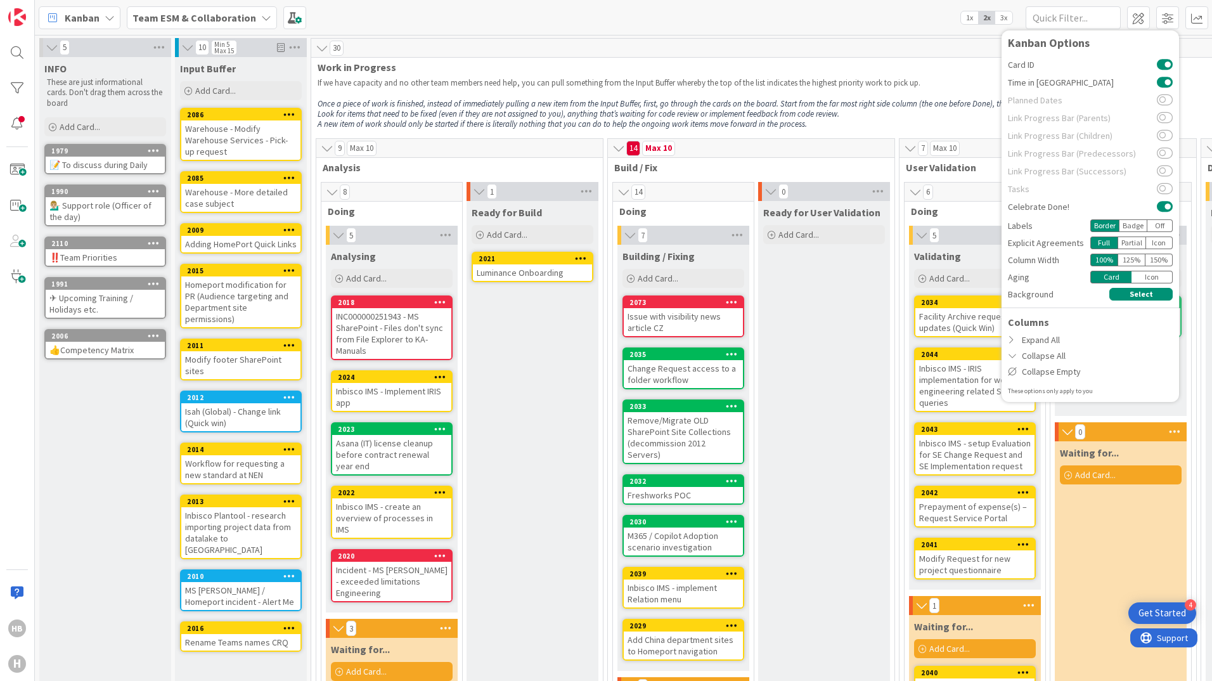
click at [1154, 612] on div "Get Started" at bounding box center [1162, 613] width 48 height 13
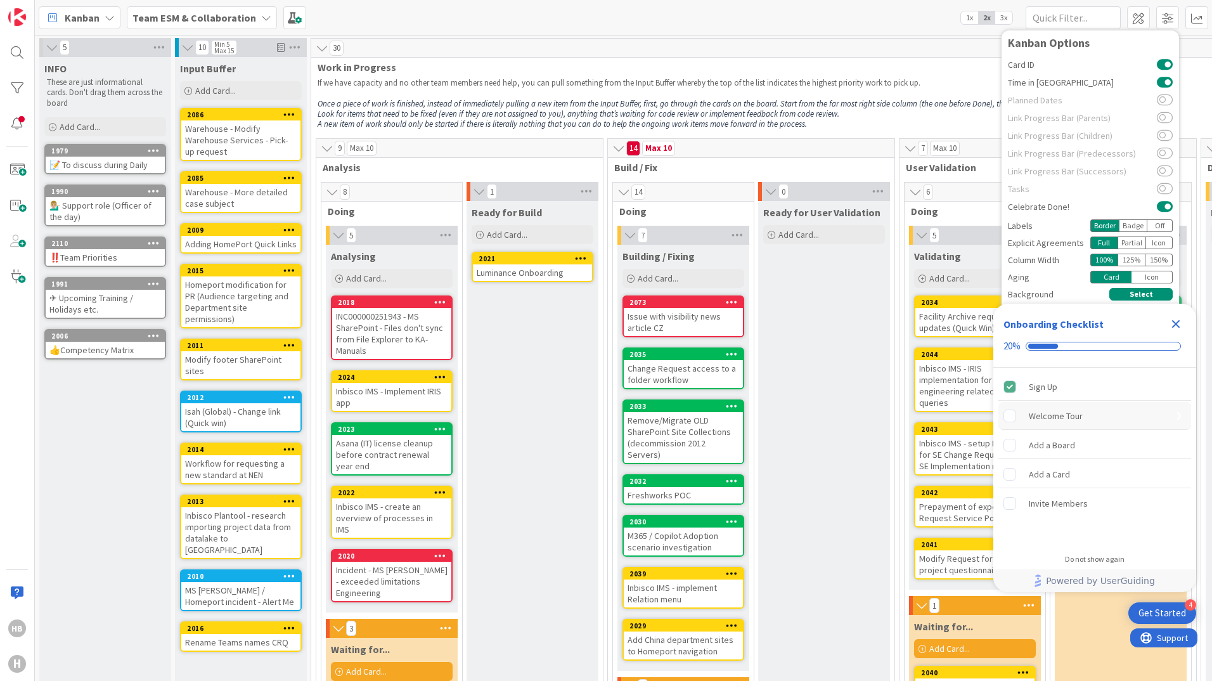
click at [1049, 418] on div "Welcome Tour" at bounding box center [1056, 415] width 54 height 15
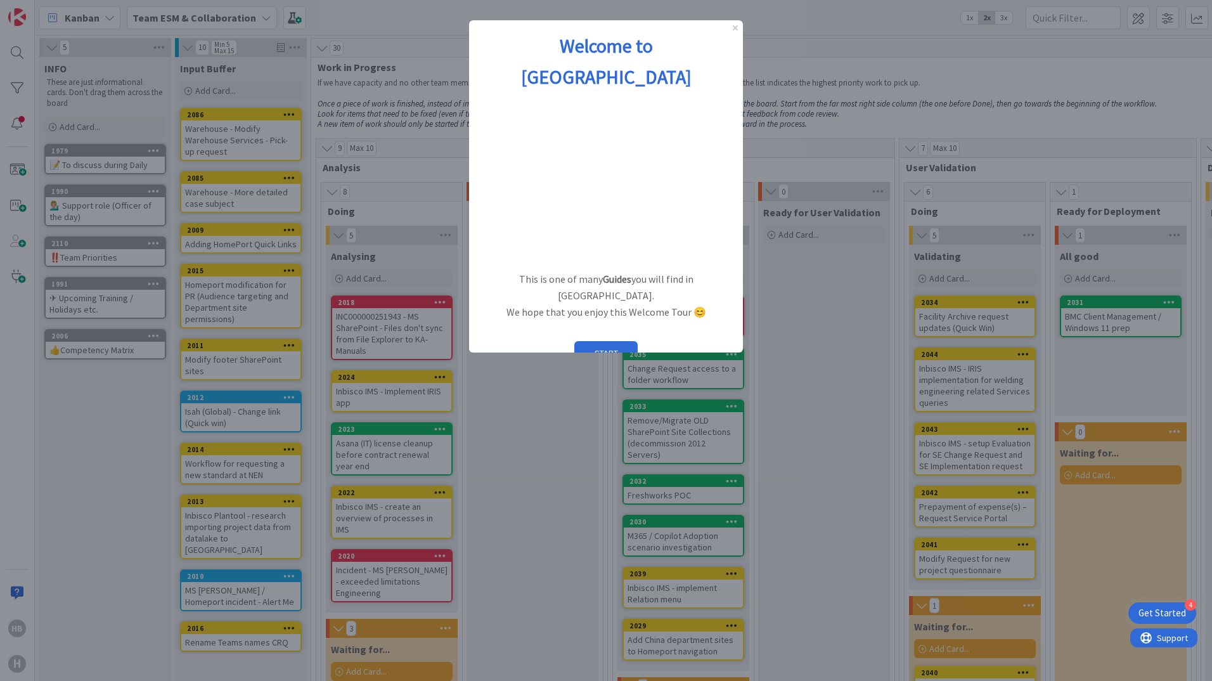
drag, startPoint x: 511, startPoint y: 329, endPoint x: 479, endPoint y: 332, distance: 32.4
click at [479, 332] on div "Welcome to Kanban Zone This is one of many Guides you will find in Kanban Zone.…" at bounding box center [606, 210] width 274 height 380
click at [616, 341] on button "START" at bounding box center [605, 353] width 63 height 24
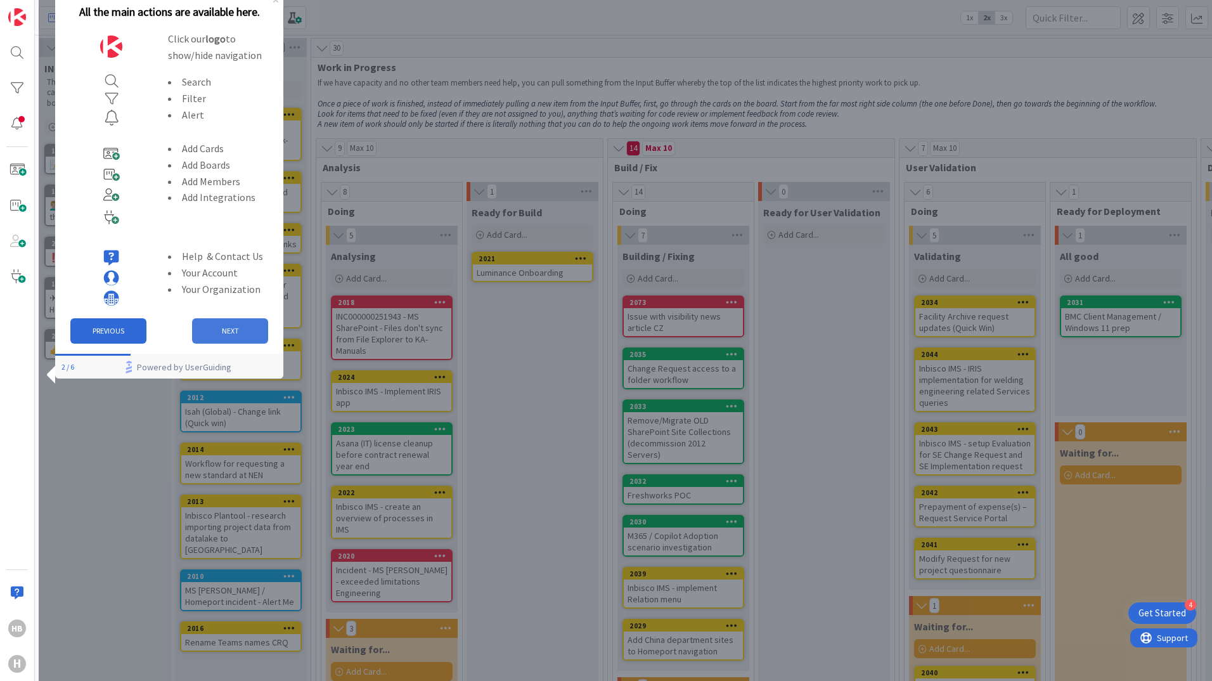
click at [233, 330] on button "NEXT" at bounding box center [230, 330] width 76 height 25
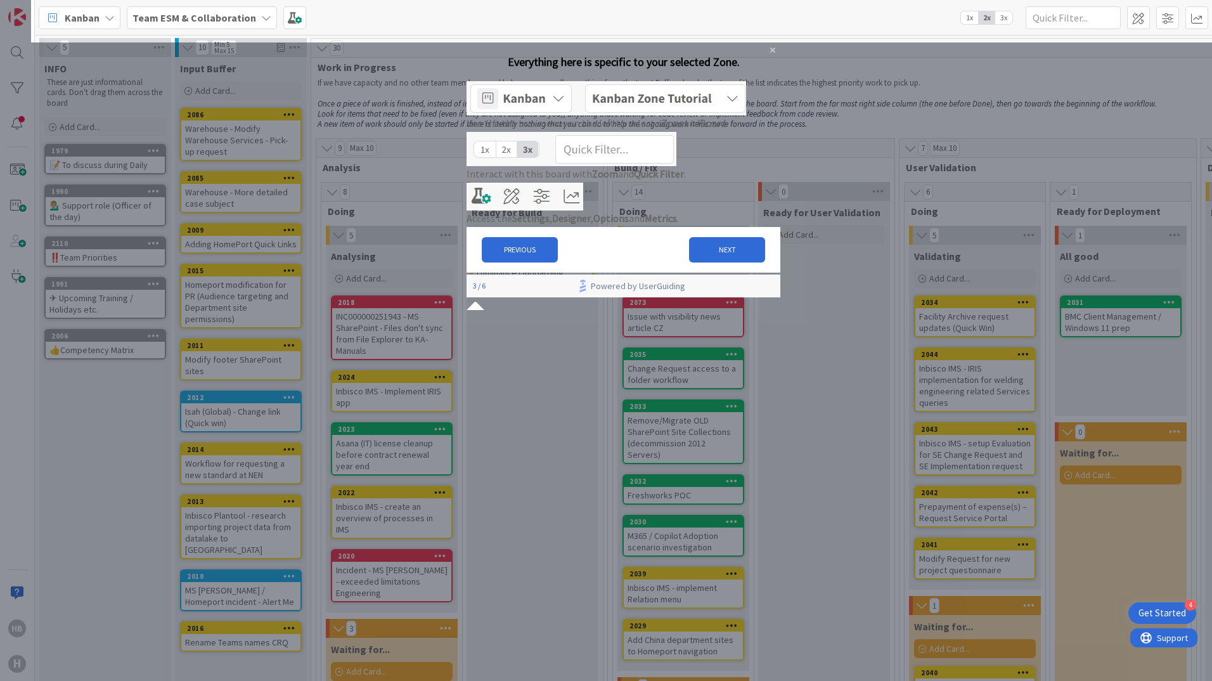
click at [746, 110] on img at bounding box center [607, 98] width 280 height 34
click at [719, 262] on button "NEXT" at bounding box center [727, 249] width 76 height 25
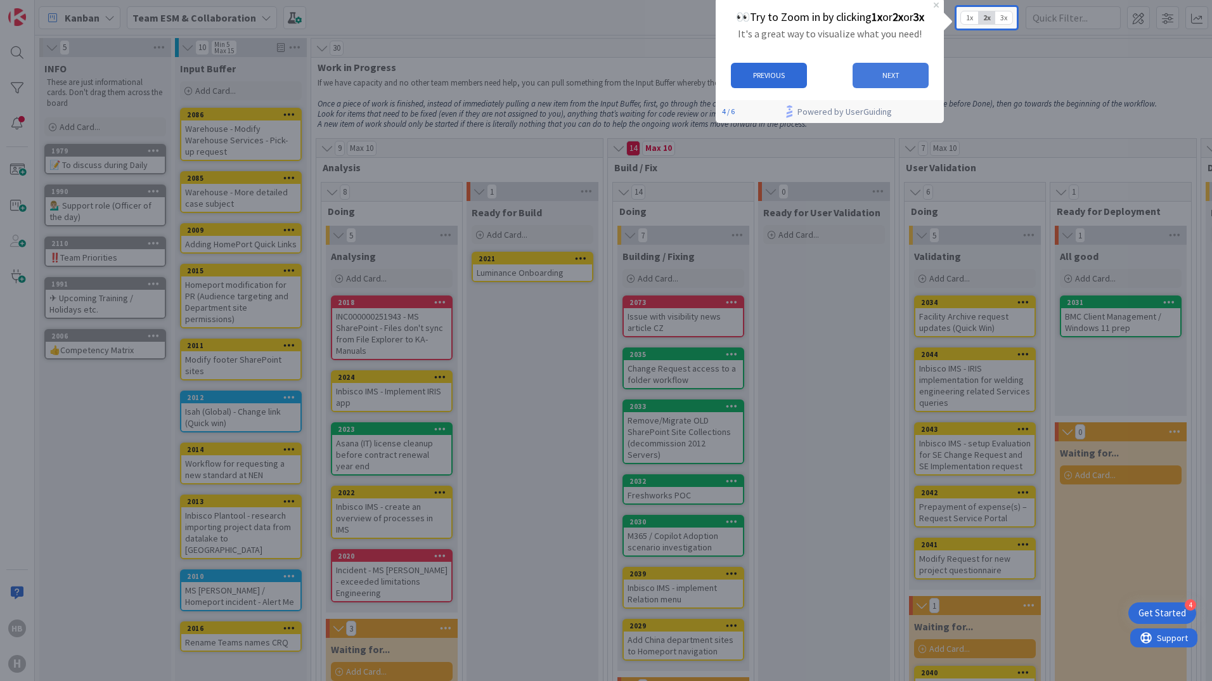
click at [894, 72] on button "NEXT" at bounding box center [891, 75] width 76 height 25
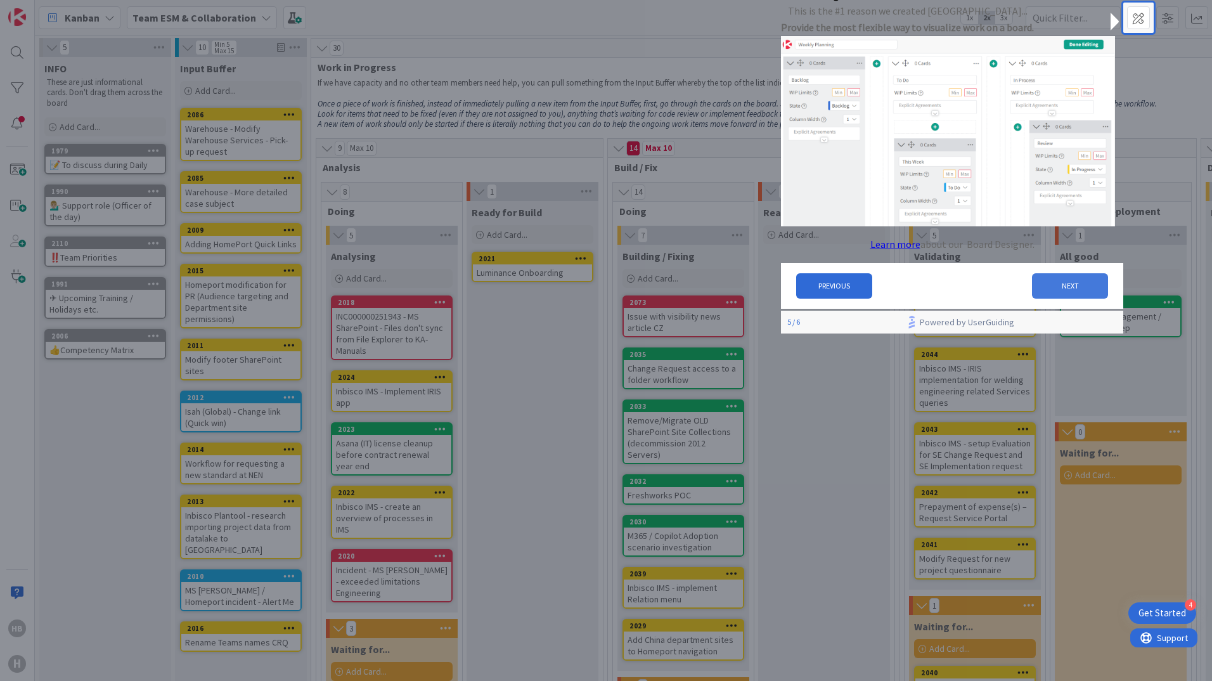
click at [1074, 291] on button "NEXT" at bounding box center [1070, 285] width 76 height 25
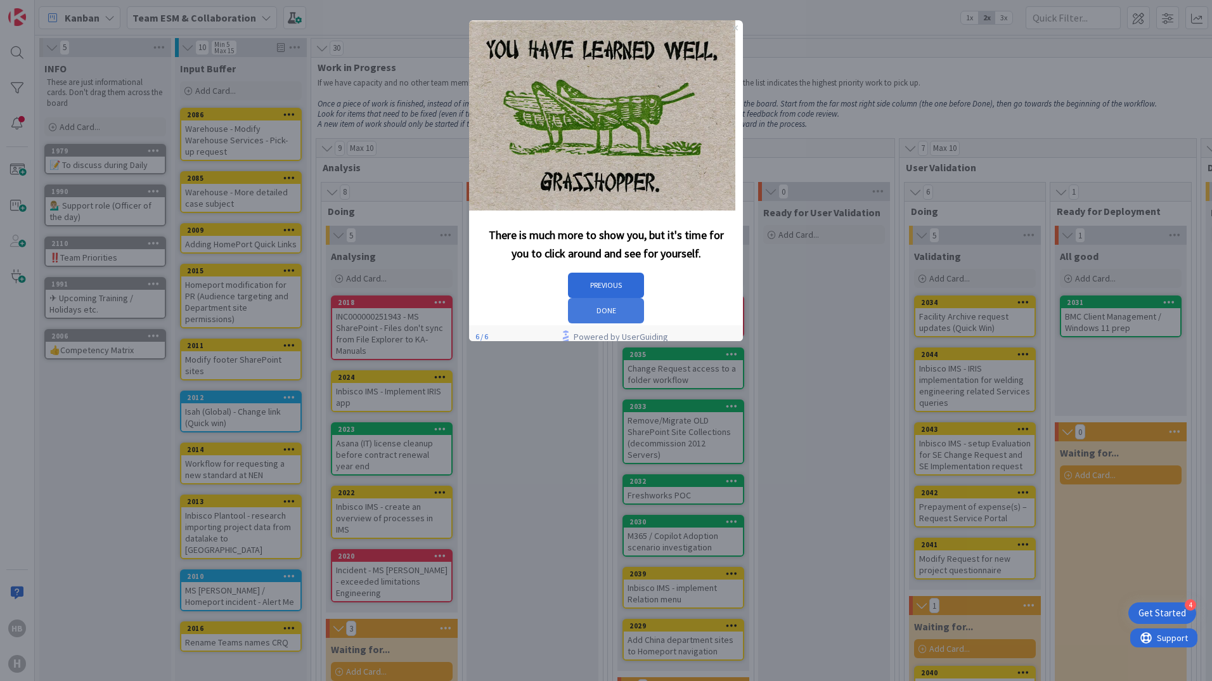
click at [644, 298] on button "DONE" at bounding box center [606, 310] width 76 height 25
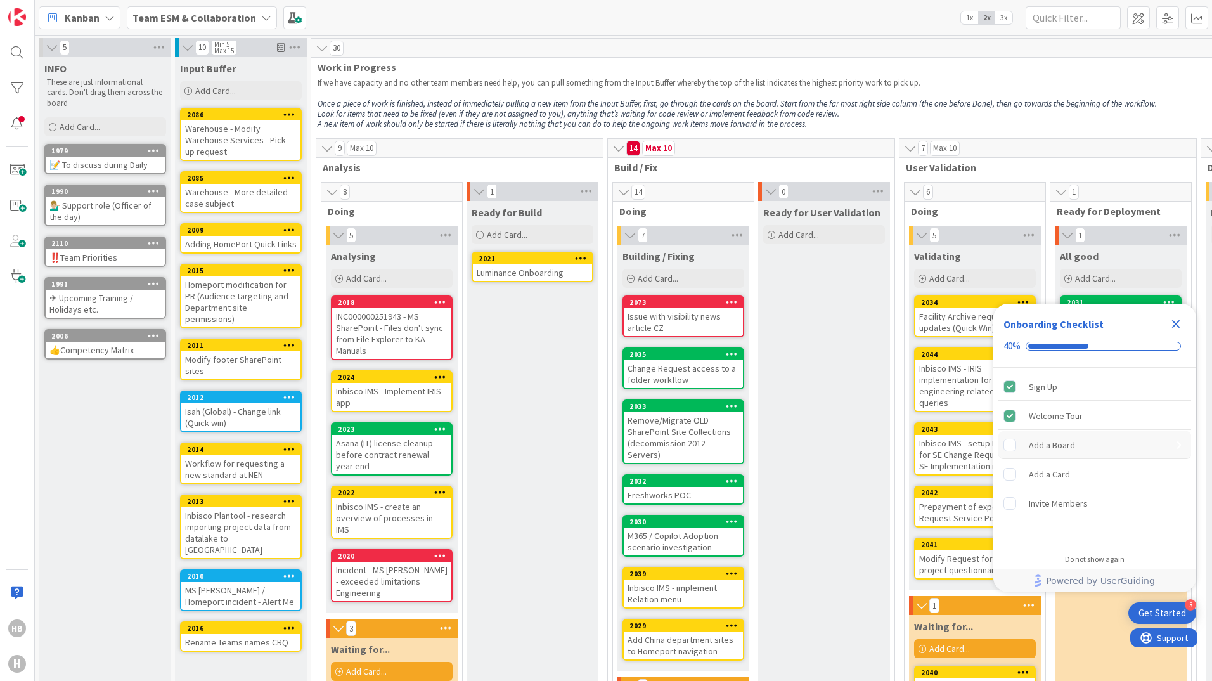
click at [1010, 447] on rect "Add a Board is incomplete." at bounding box center [1010, 445] width 12 height 12
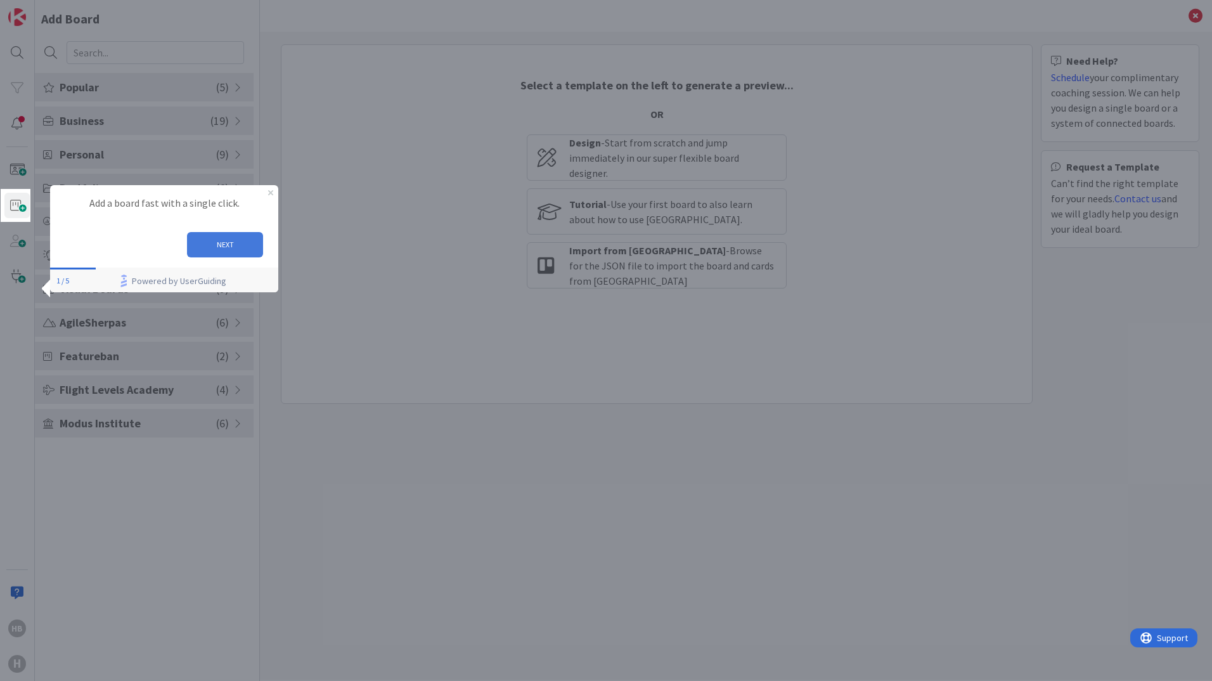
click at [229, 243] on button "NEXT" at bounding box center [225, 244] width 76 height 25
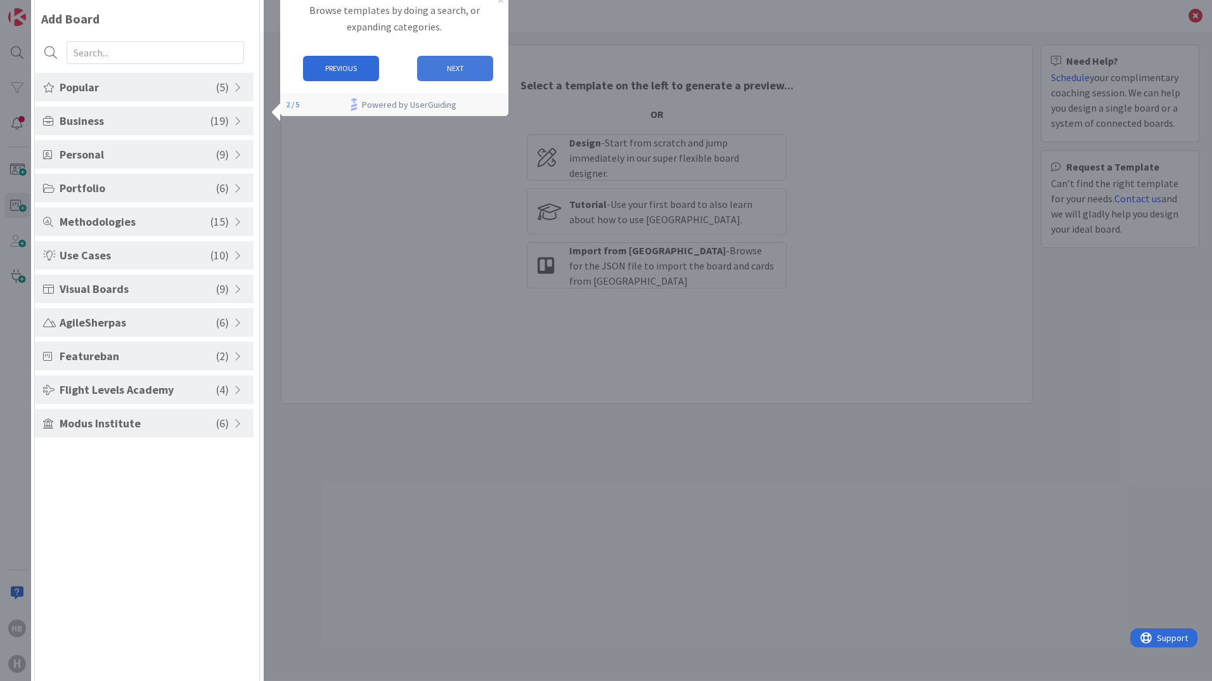
click at [465, 69] on button "NEXT" at bounding box center [455, 68] width 76 height 25
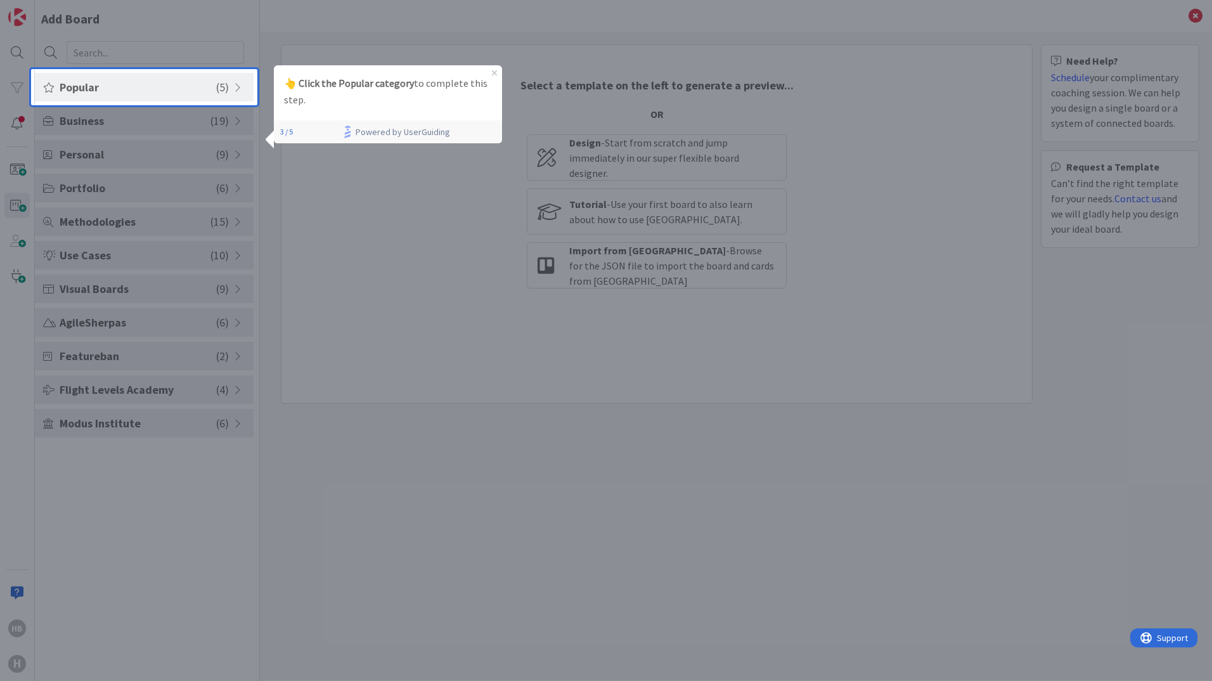
click at [148, 85] on span "Popular" at bounding box center [138, 87] width 157 height 17
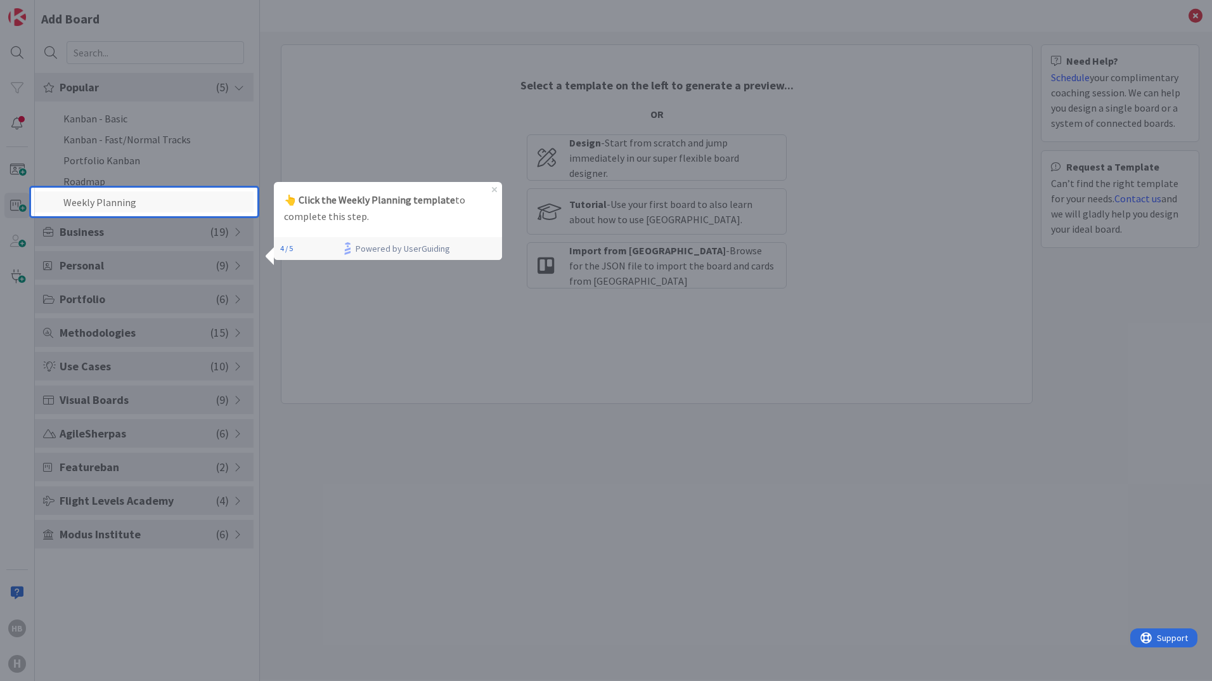
click at [112, 200] on li "Weekly Planning" at bounding box center [144, 201] width 219 height 21
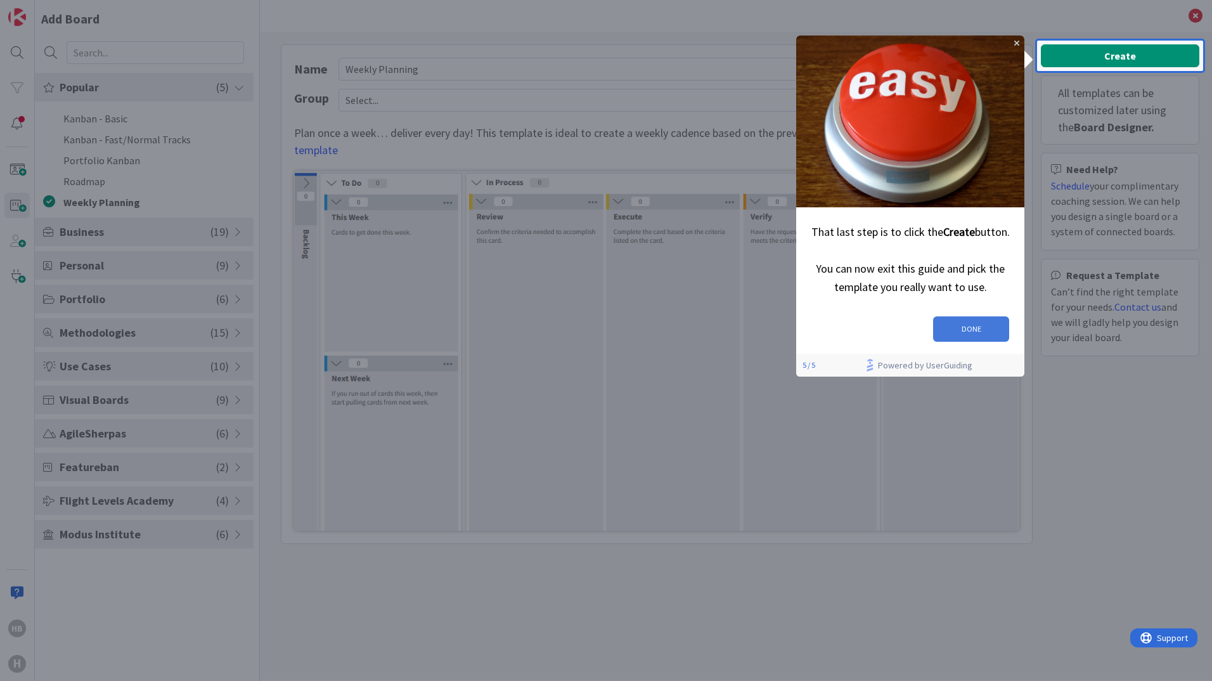
click at [963, 325] on button "DONE" at bounding box center [971, 328] width 76 height 25
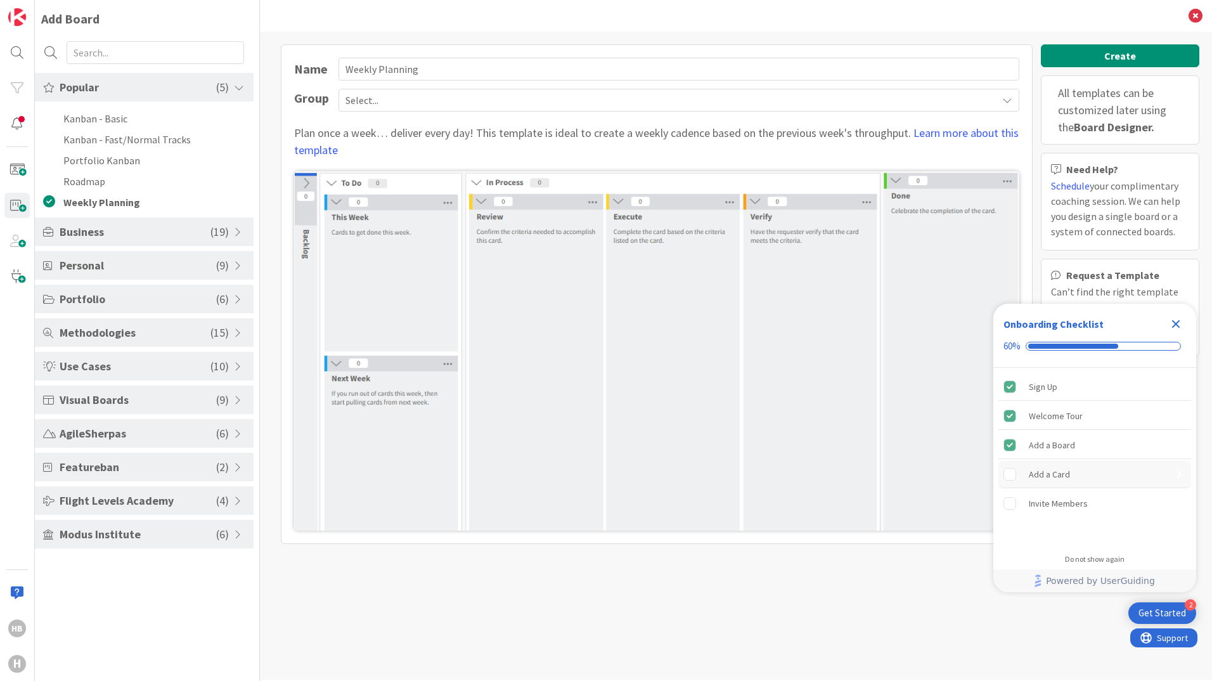
click at [1006, 470] on rect "Add a Card is incomplete." at bounding box center [1010, 474] width 12 height 12
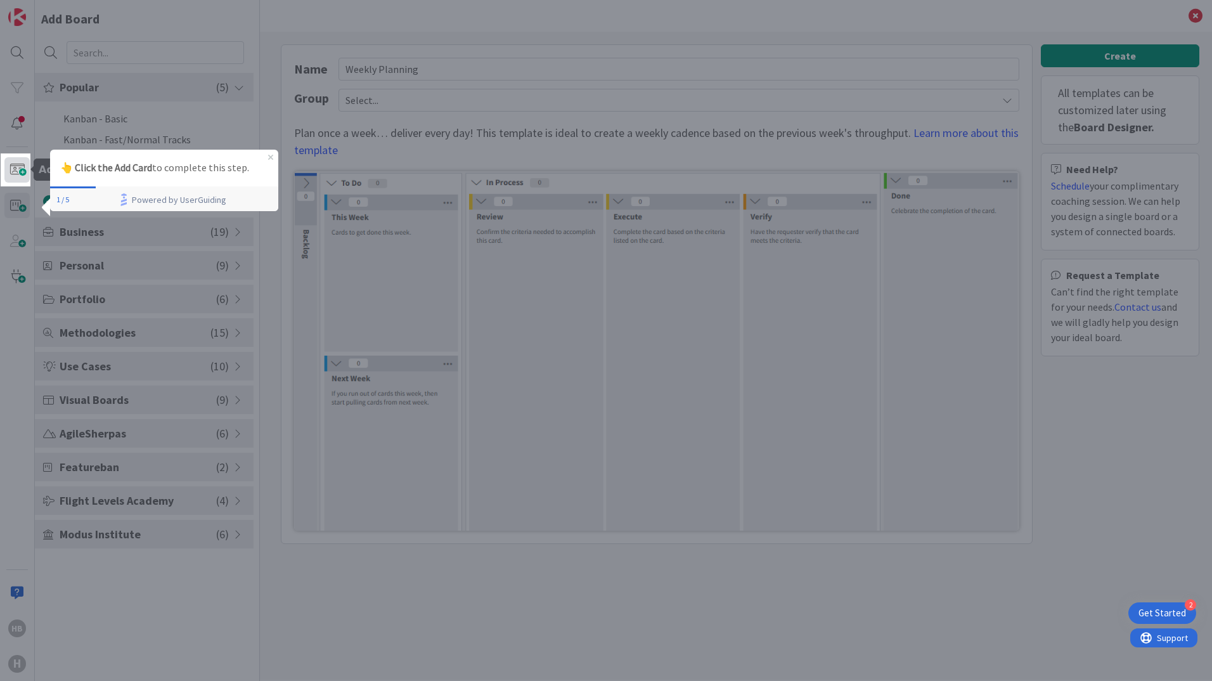
click at [15, 172] on span at bounding box center [16, 169] width 25 height 25
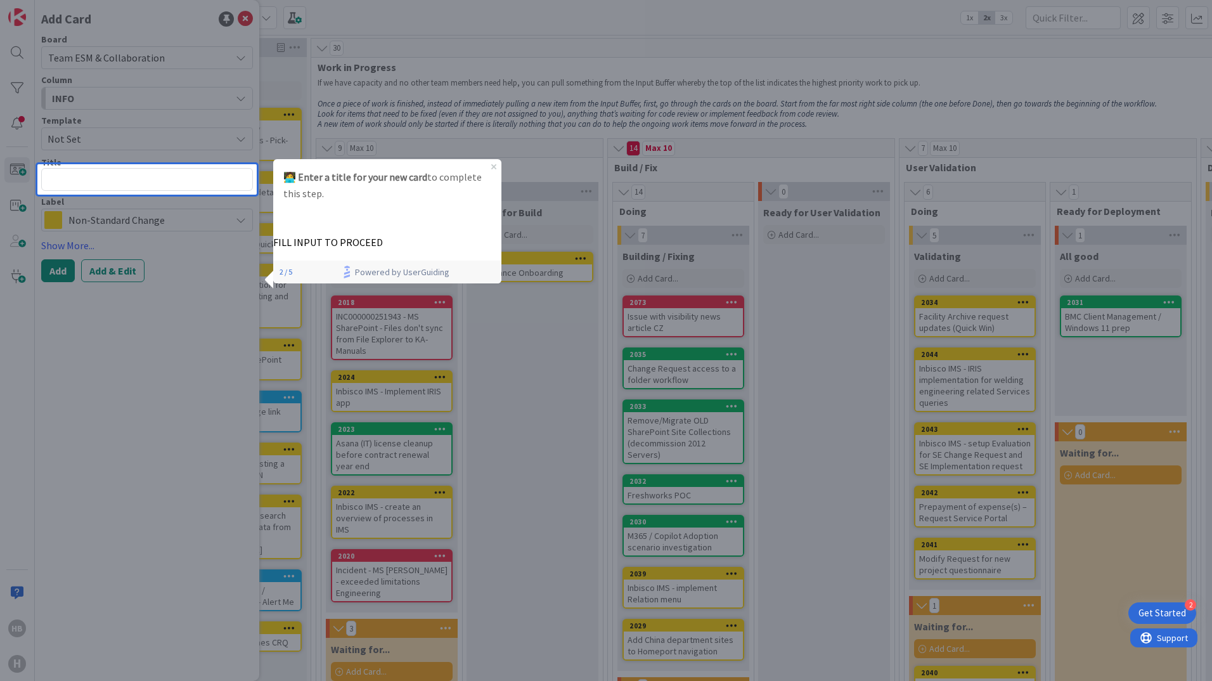
click at [145, 179] on textarea at bounding box center [147, 179] width 212 height 23
click at [389, 236] on p "FILL INPUT TO PROCEED" at bounding box center [387, 242] width 228 height 13
click at [172, 183] on textarea at bounding box center [147, 179] width 212 height 23
type textarea "x"
type textarea "l"
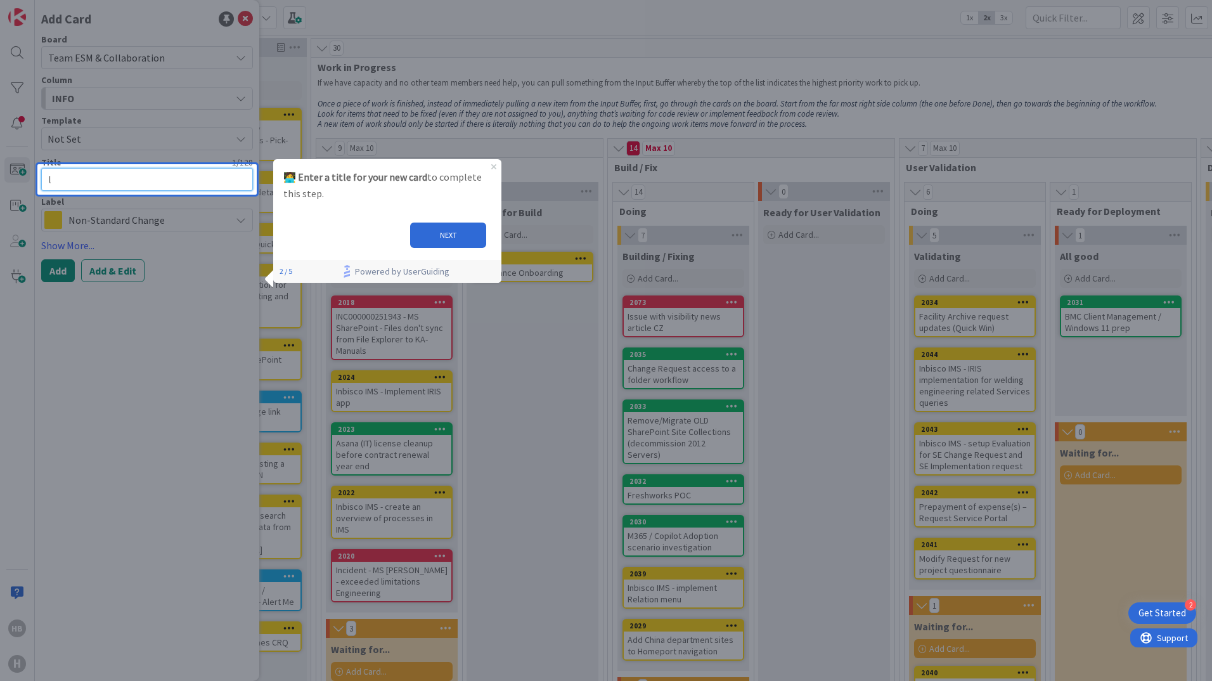
type textarea "x"
type textarea "la"
type textarea "x"
type textarea "lal"
type textarea "x"
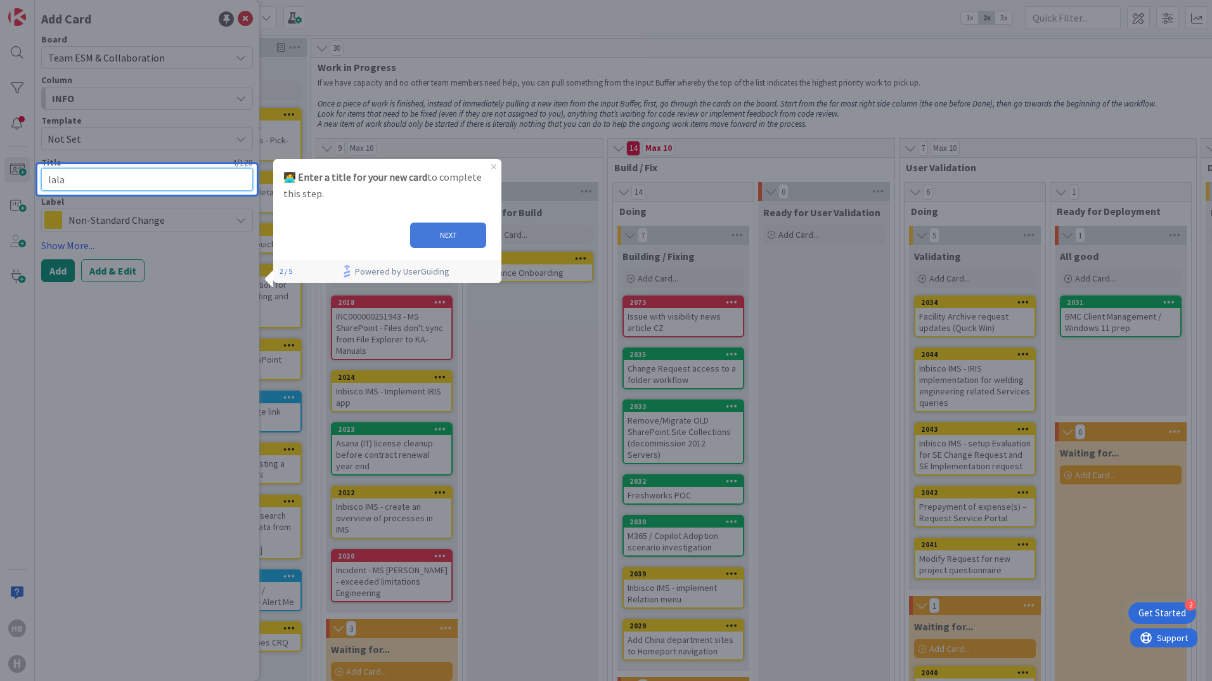
type textarea "lala"
drag, startPoint x: 447, startPoint y: 235, endPoint x: 695, endPoint y: 385, distance: 289.5
click at [447, 235] on button "NEXT" at bounding box center [448, 234] width 76 height 25
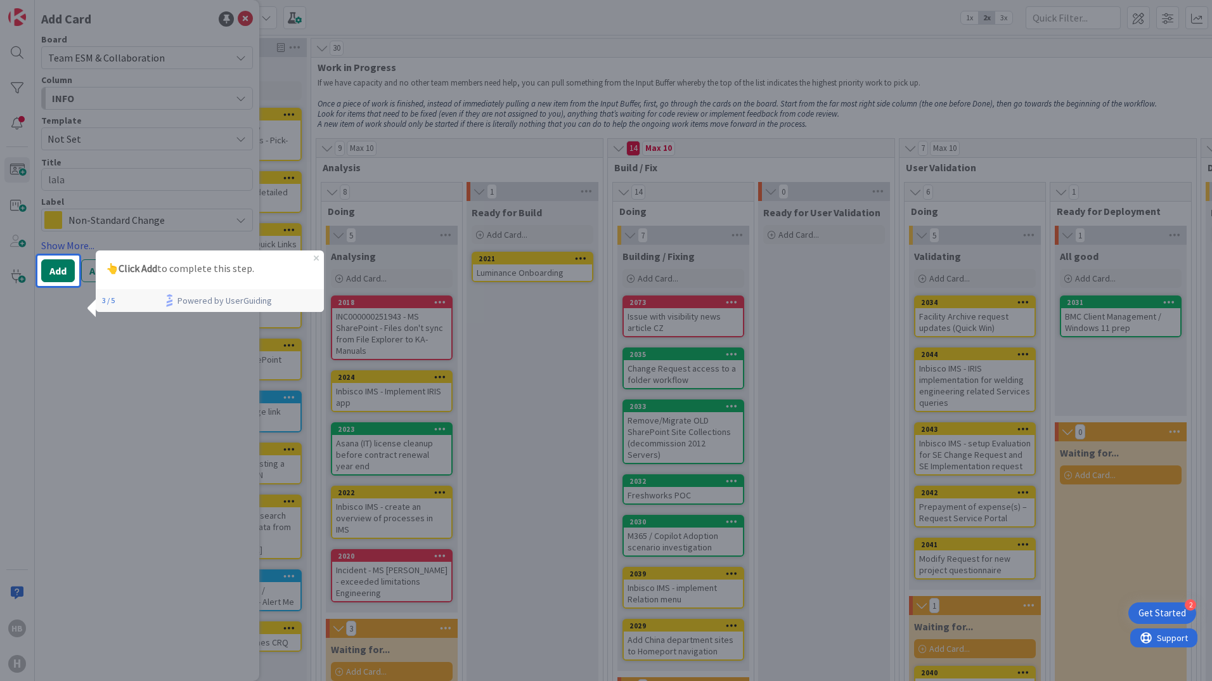
click at [47, 274] on button "Add" at bounding box center [58, 270] width 34 height 23
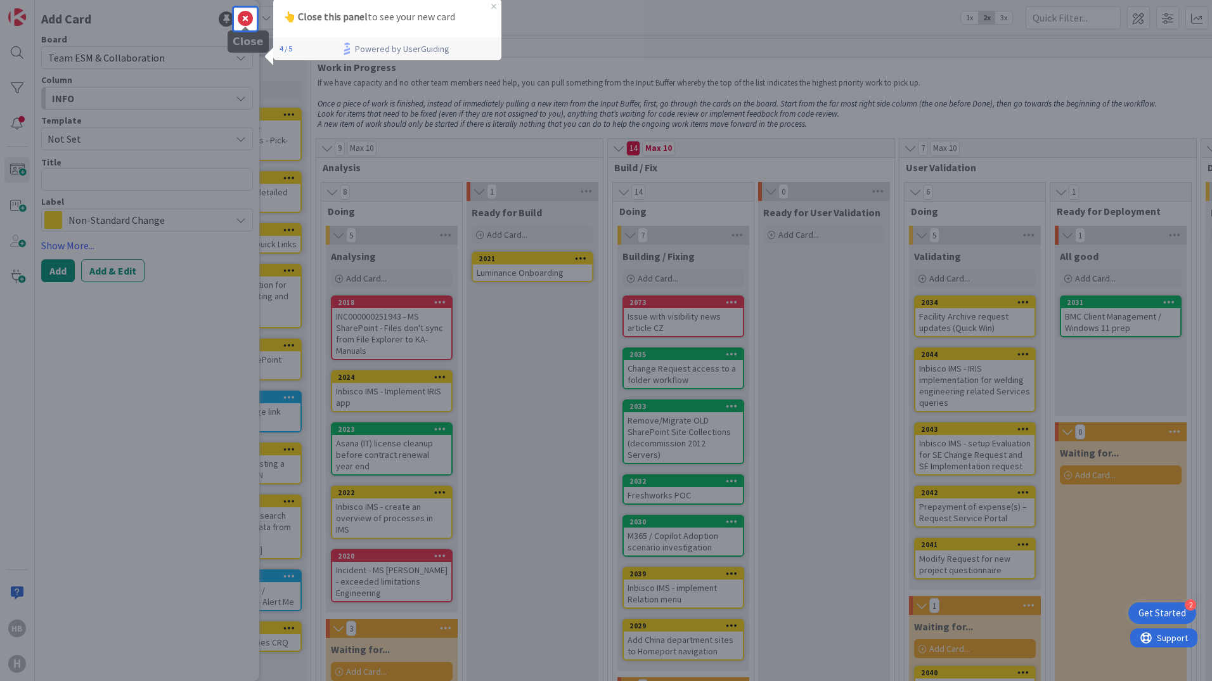
click at [244, 13] on icon at bounding box center [245, 18] width 15 height 15
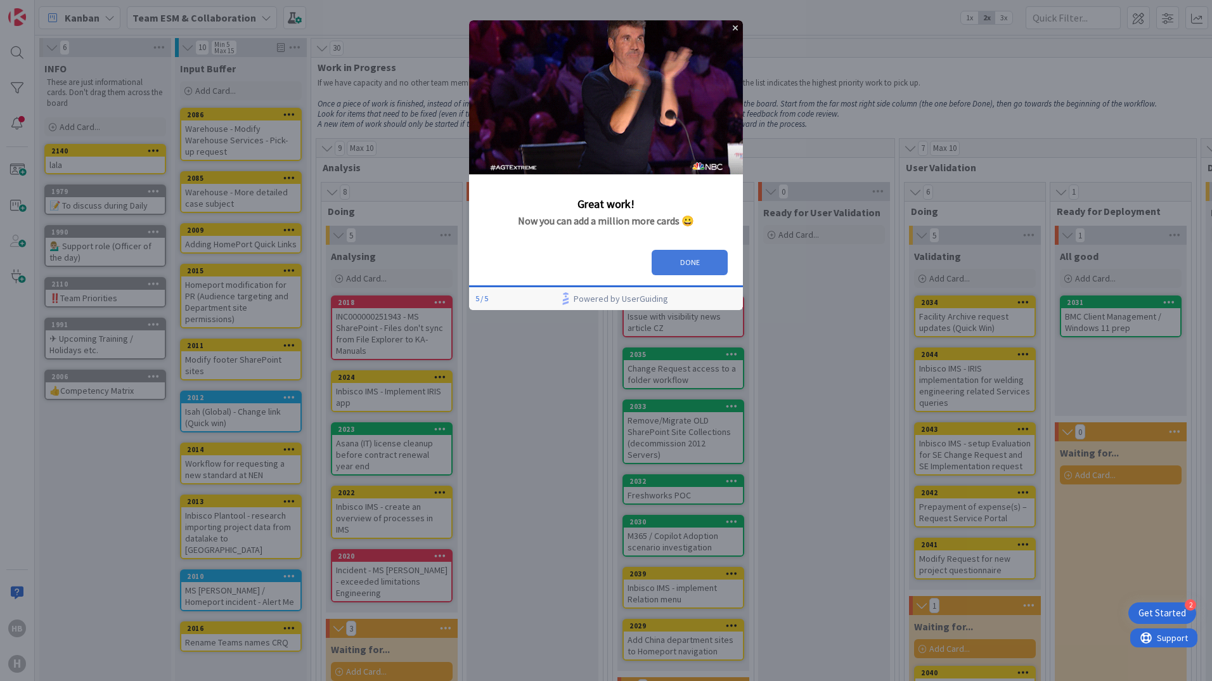
click at [701, 255] on button "DONE" at bounding box center [690, 262] width 76 height 25
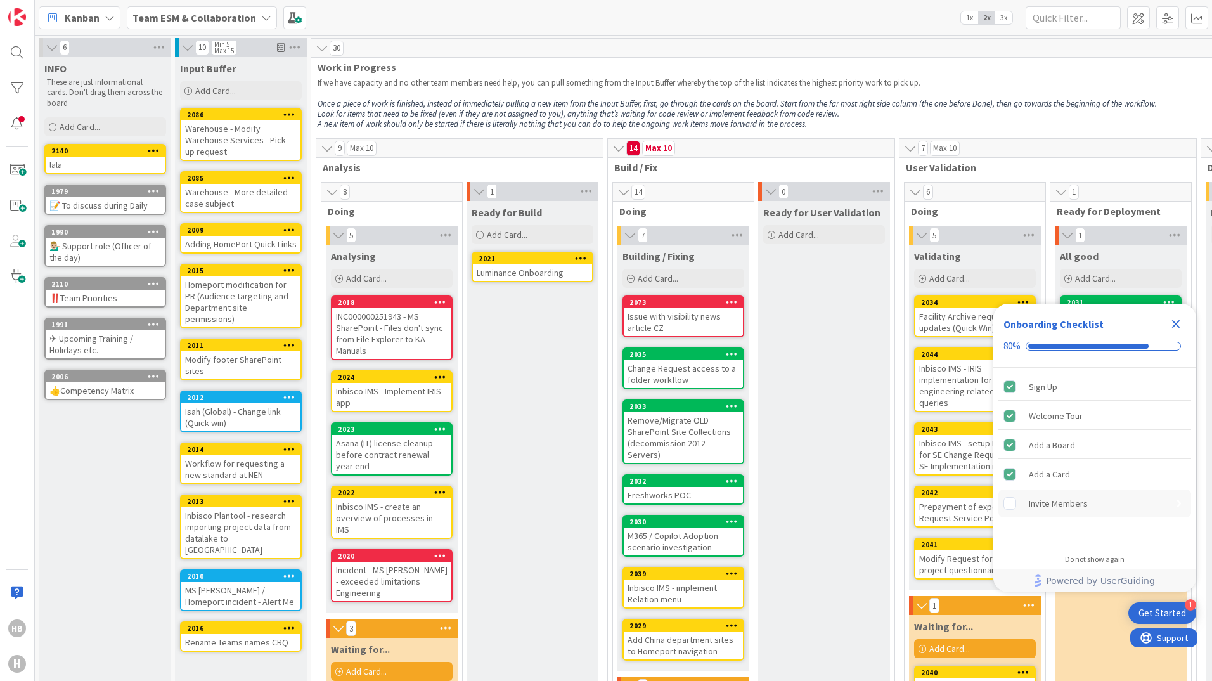
click at [1009, 500] on rect "Invite Members is incomplete." at bounding box center [1010, 504] width 12 height 12
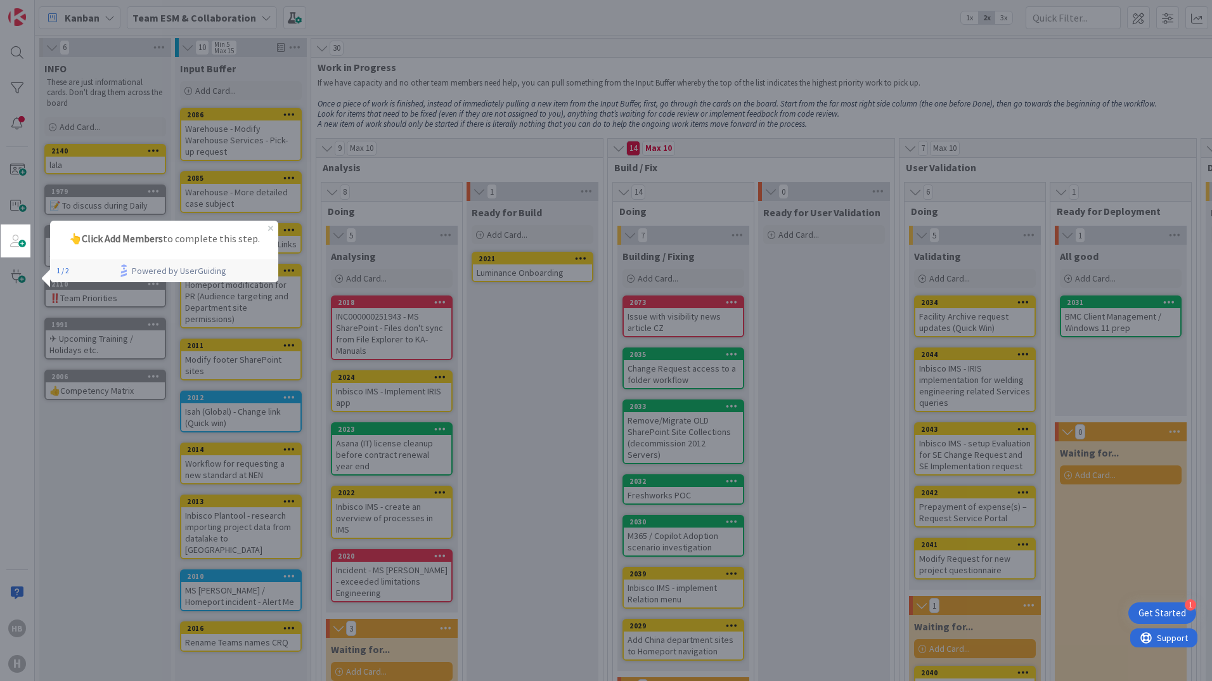
click at [153, 244] on strong "Click Add Members" at bounding box center [122, 238] width 81 height 13
click at [12, 241] on span at bounding box center [16, 240] width 25 height 25
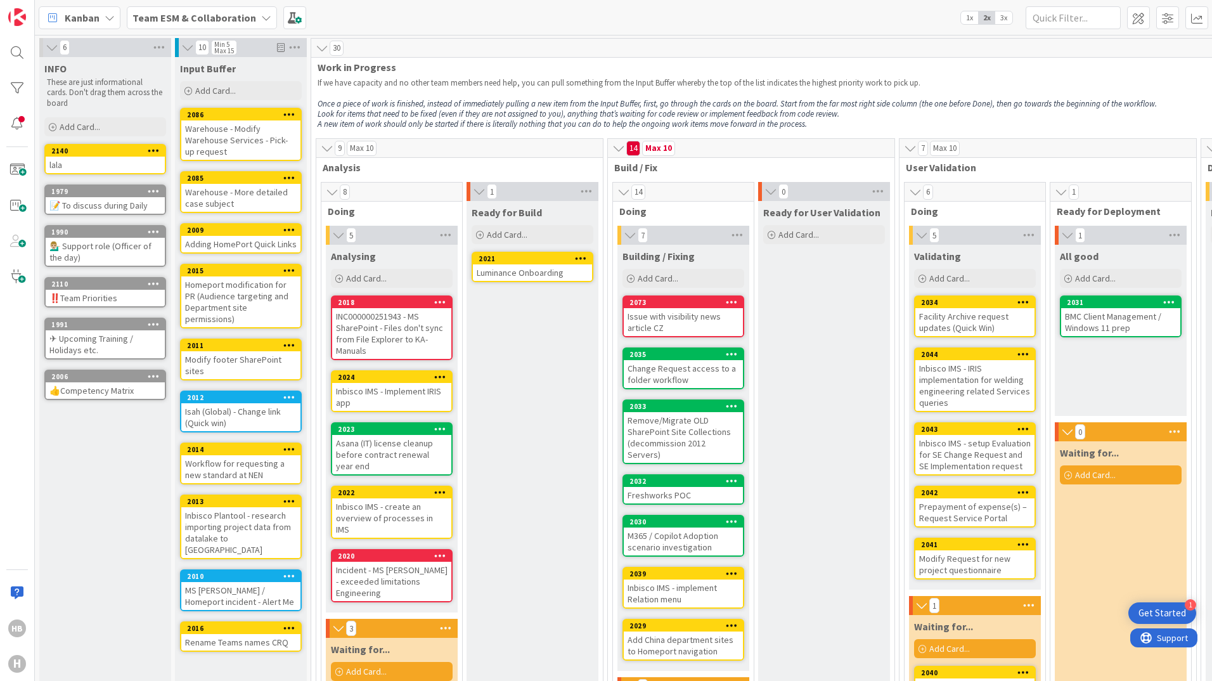
click at [1164, 614] on div "Get Started" at bounding box center [1162, 613] width 48 height 13
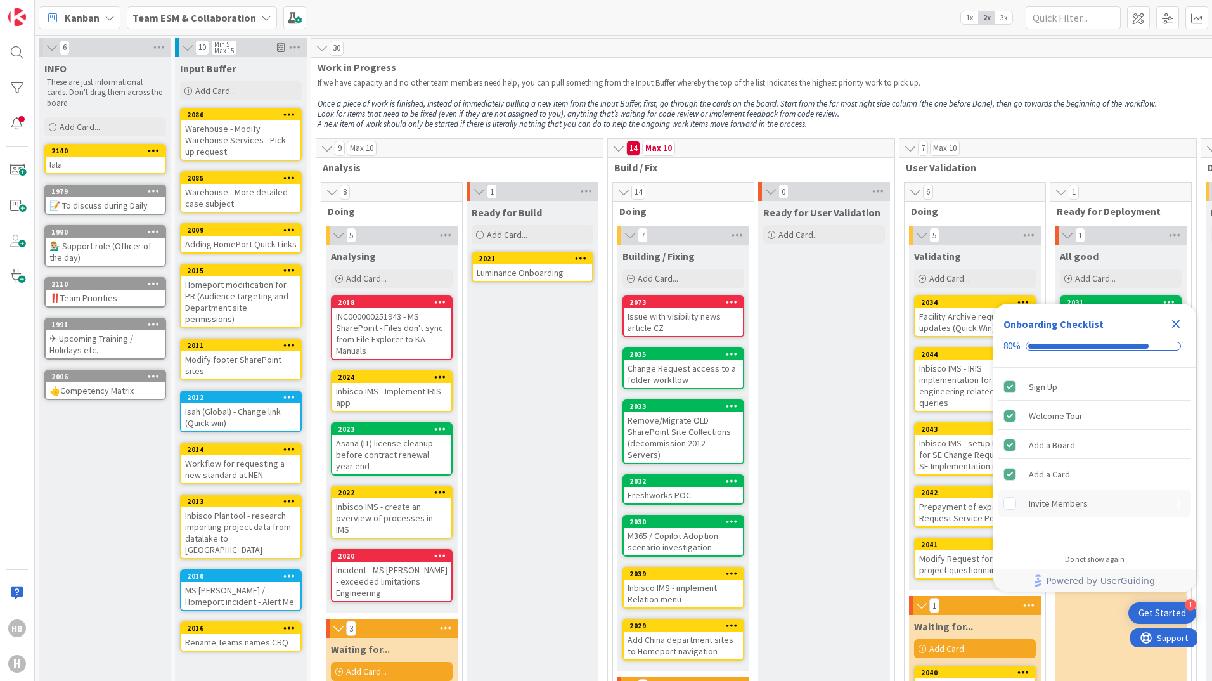
click at [1009, 503] on rect "Invite Members is incomplete." at bounding box center [1010, 504] width 12 height 12
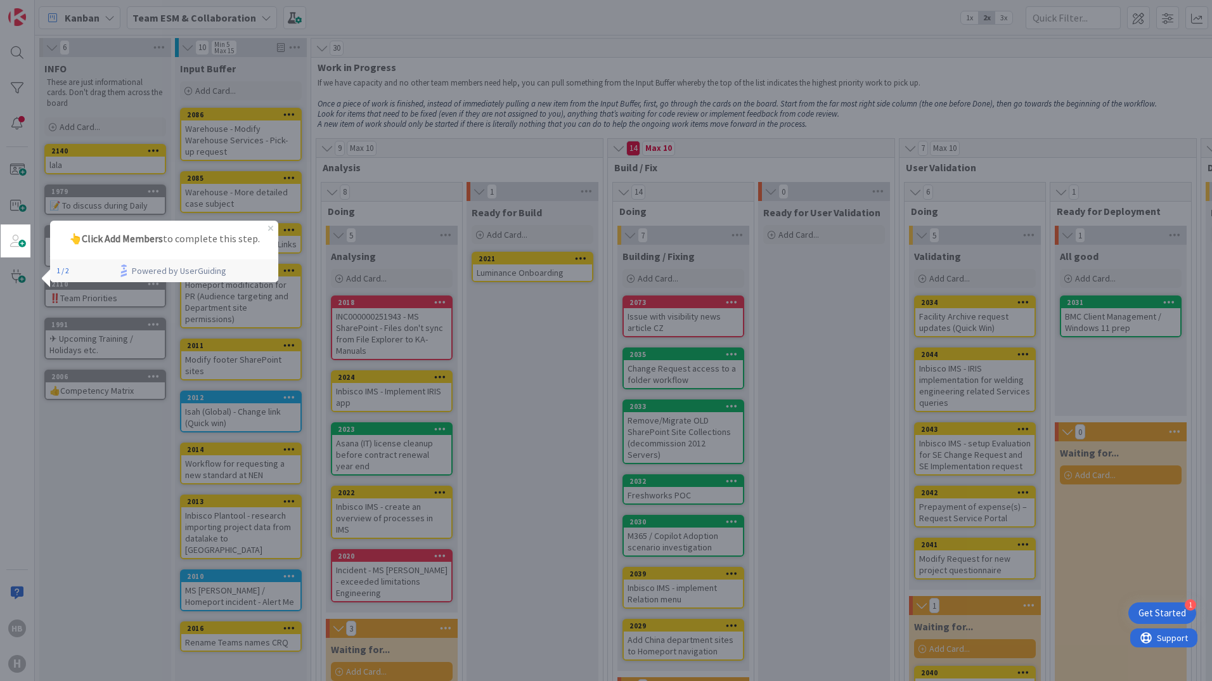
click at [100, 238] on strong "Click Add Members" at bounding box center [122, 238] width 81 height 13
click at [14, 242] on span at bounding box center [16, 240] width 25 height 25
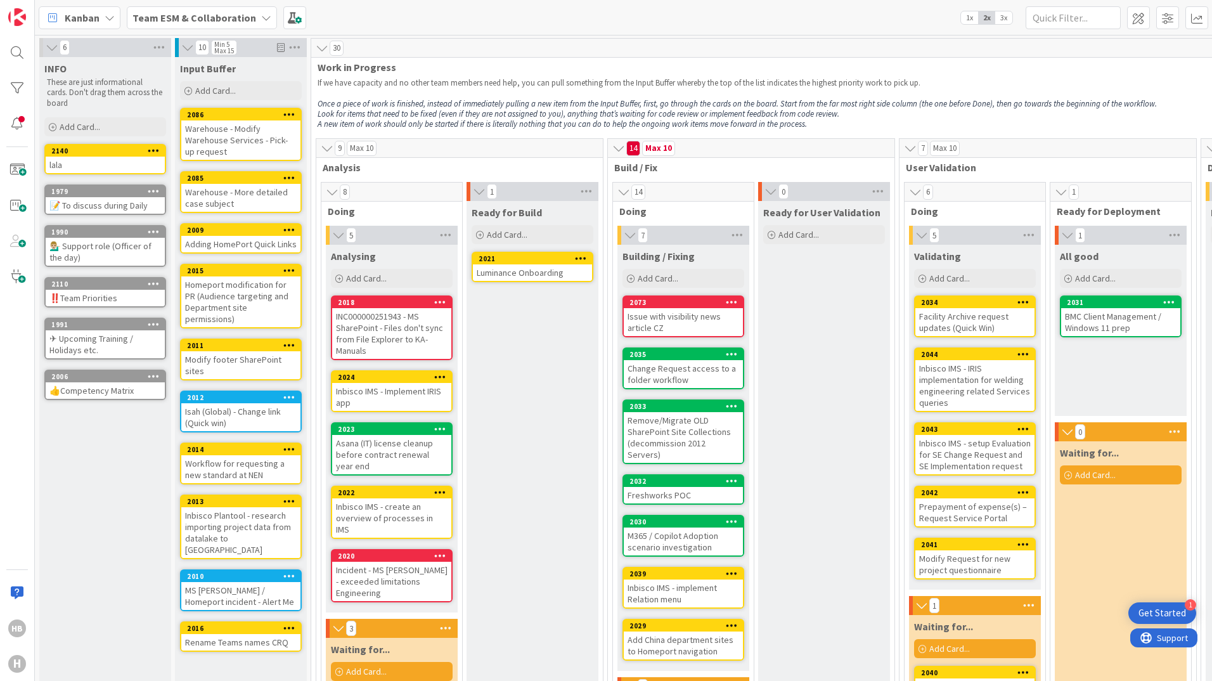
click at [1156, 609] on div "Get Started" at bounding box center [1162, 613] width 48 height 13
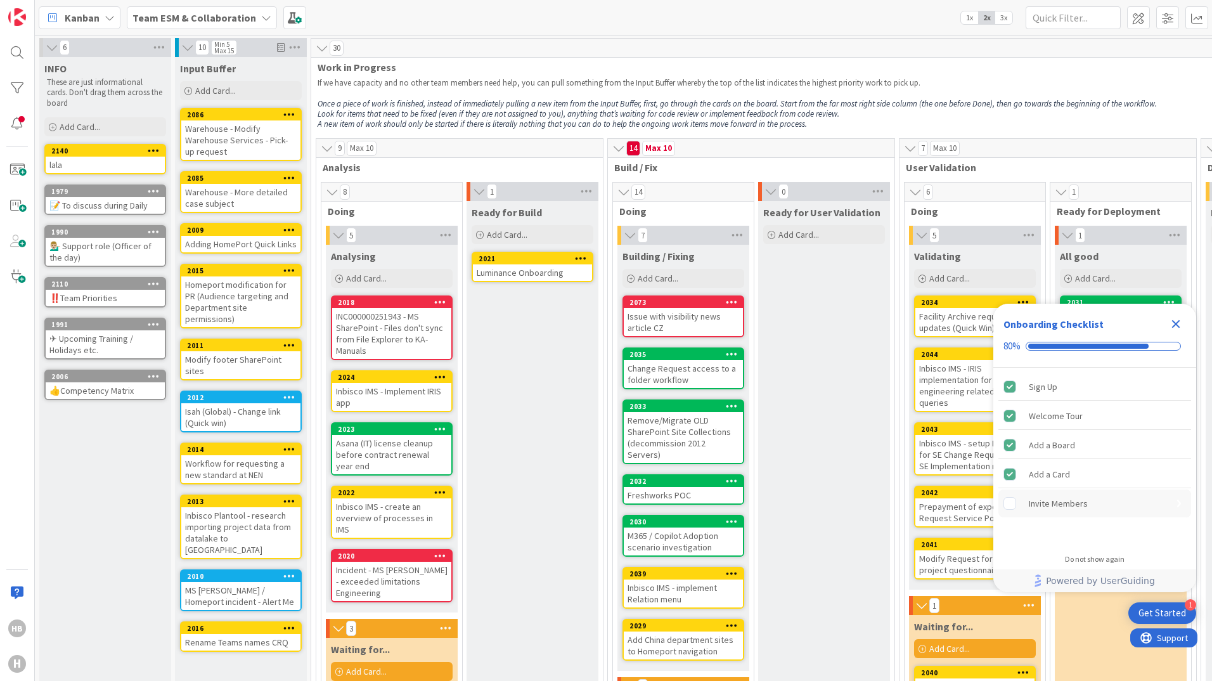
click at [1041, 503] on div "Invite Members" at bounding box center [1058, 503] width 59 height 15
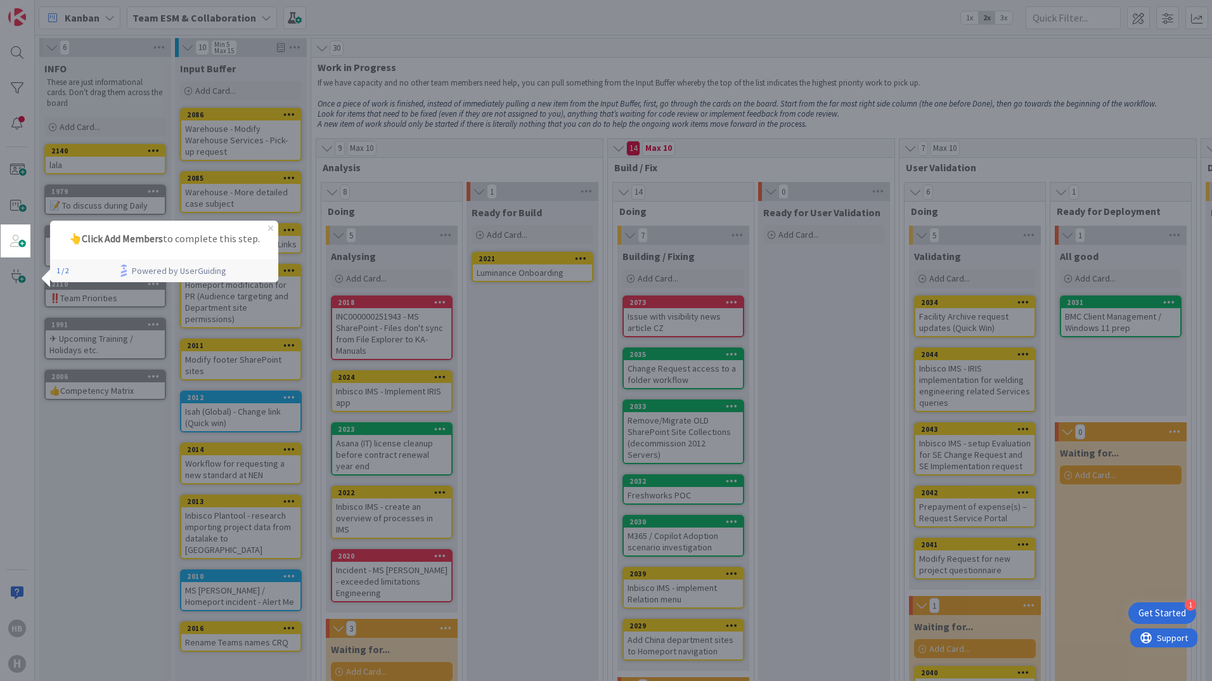
click at [77, 238] on p "👆 Click Add Members to complete this step." at bounding box center [164, 239] width 208 height 16
click at [110, 239] on strong "Click Add Members" at bounding box center [122, 238] width 81 height 13
click at [25, 245] on span at bounding box center [16, 240] width 25 height 25
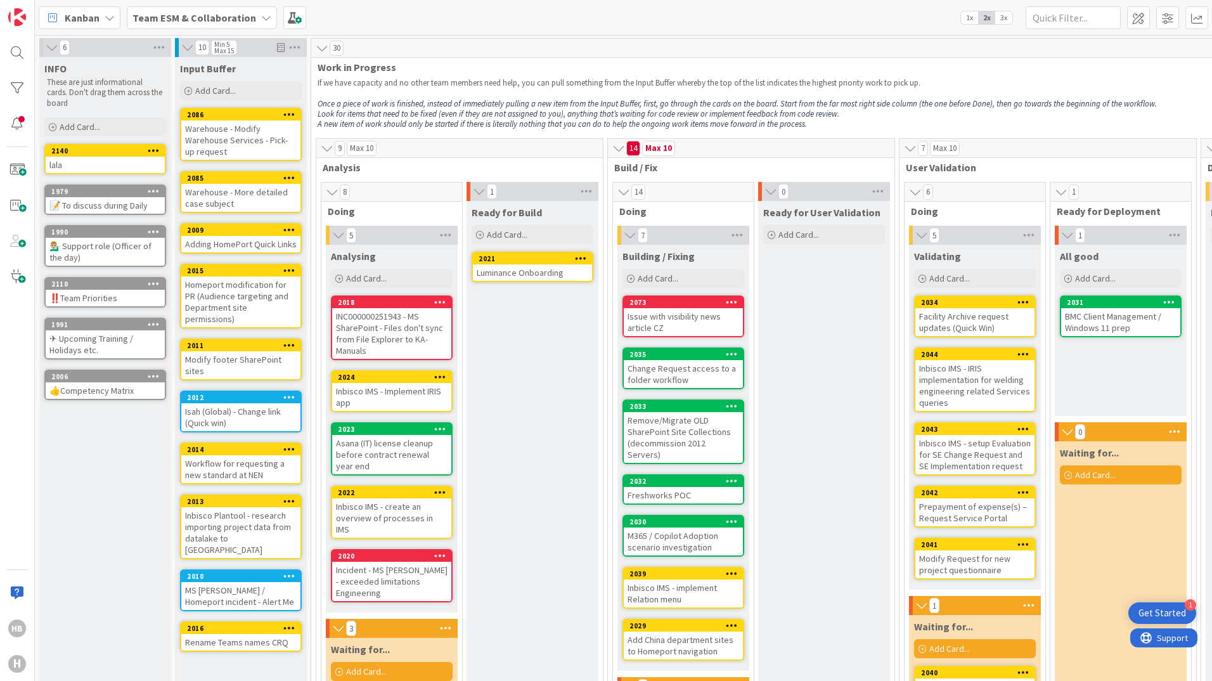
click at [1157, 605] on div "1 Get Started" at bounding box center [1162, 613] width 68 height 22
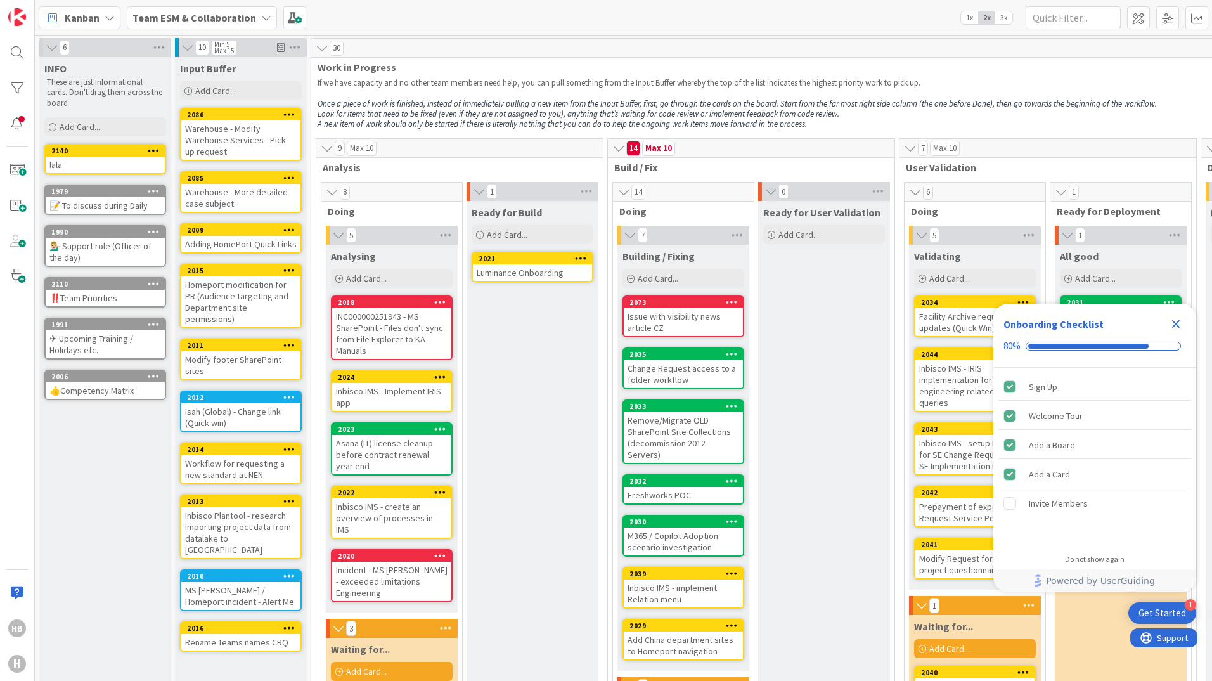
click at [1171, 323] on icon "Close Checklist" at bounding box center [1175, 323] width 15 height 15
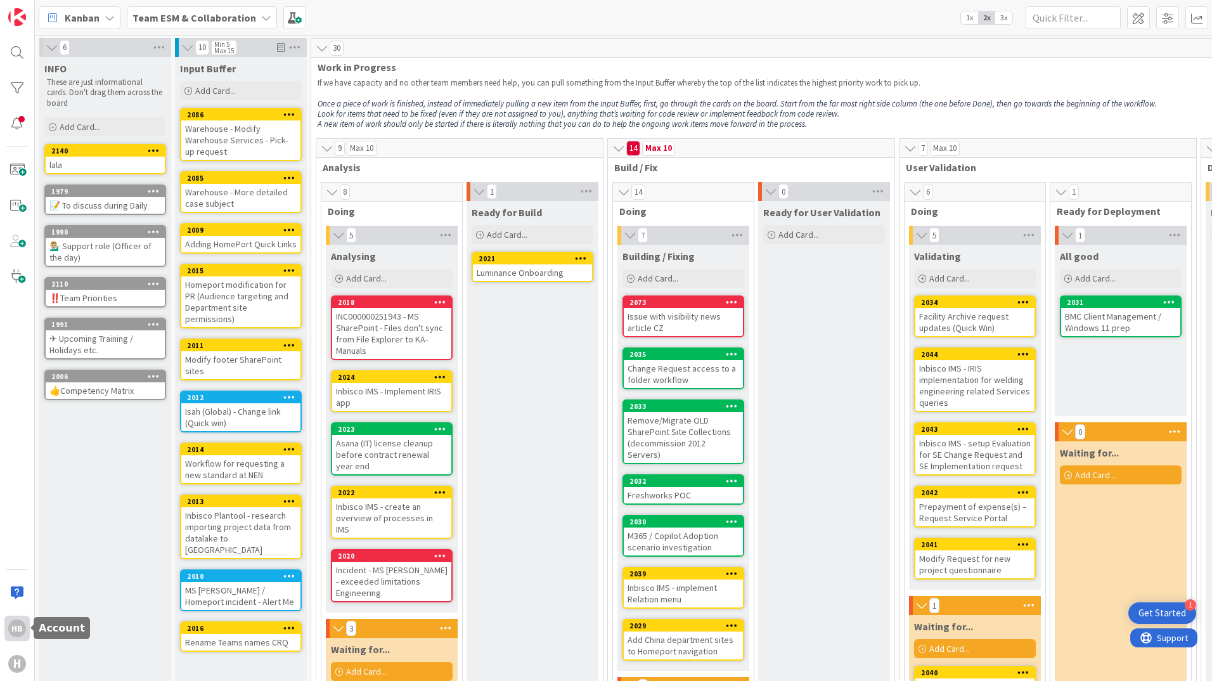
click at [14, 635] on div "HB" at bounding box center [17, 628] width 18 height 18
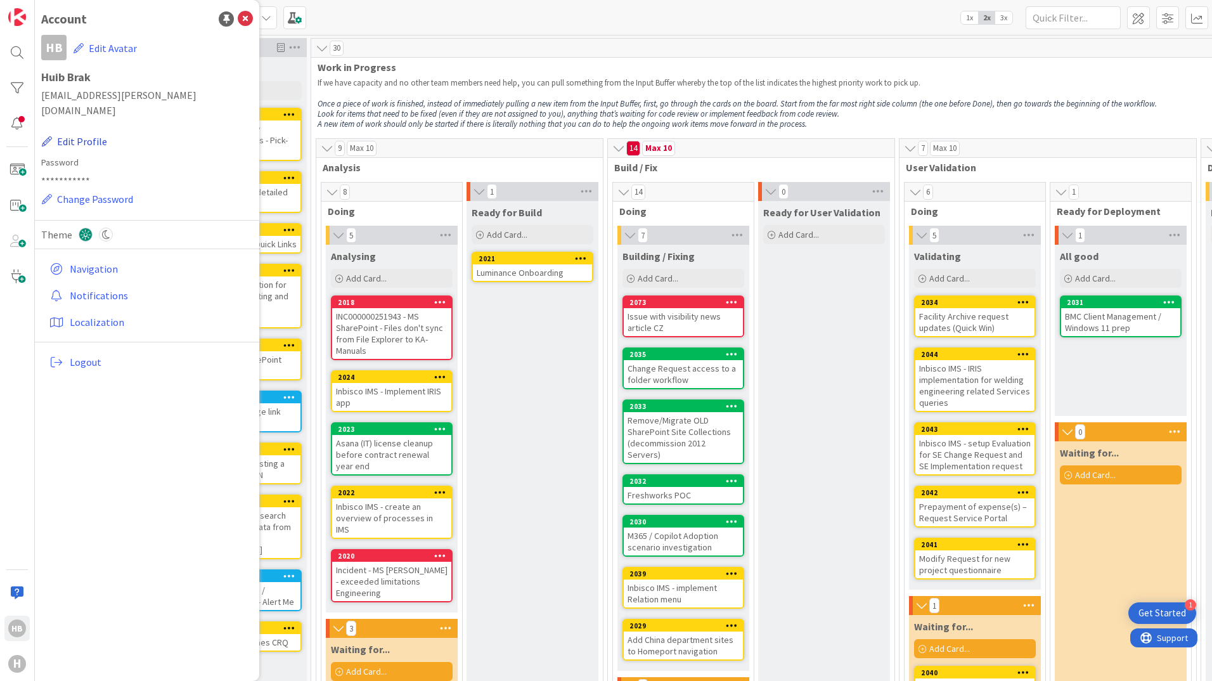
click at [85, 133] on button "Edit Profile" at bounding box center [74, 141] width 67 height 16
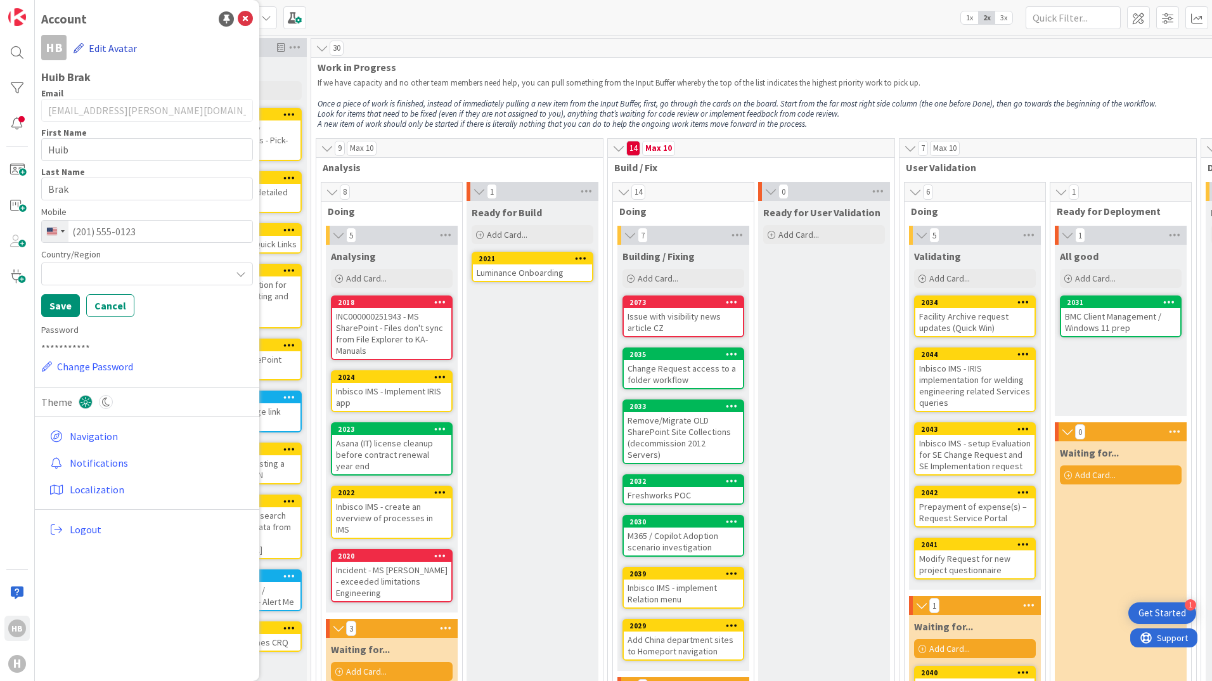
click at [114, 47] on button "Edit Avatar" at bounding box center [105, 48] width 65 height 27
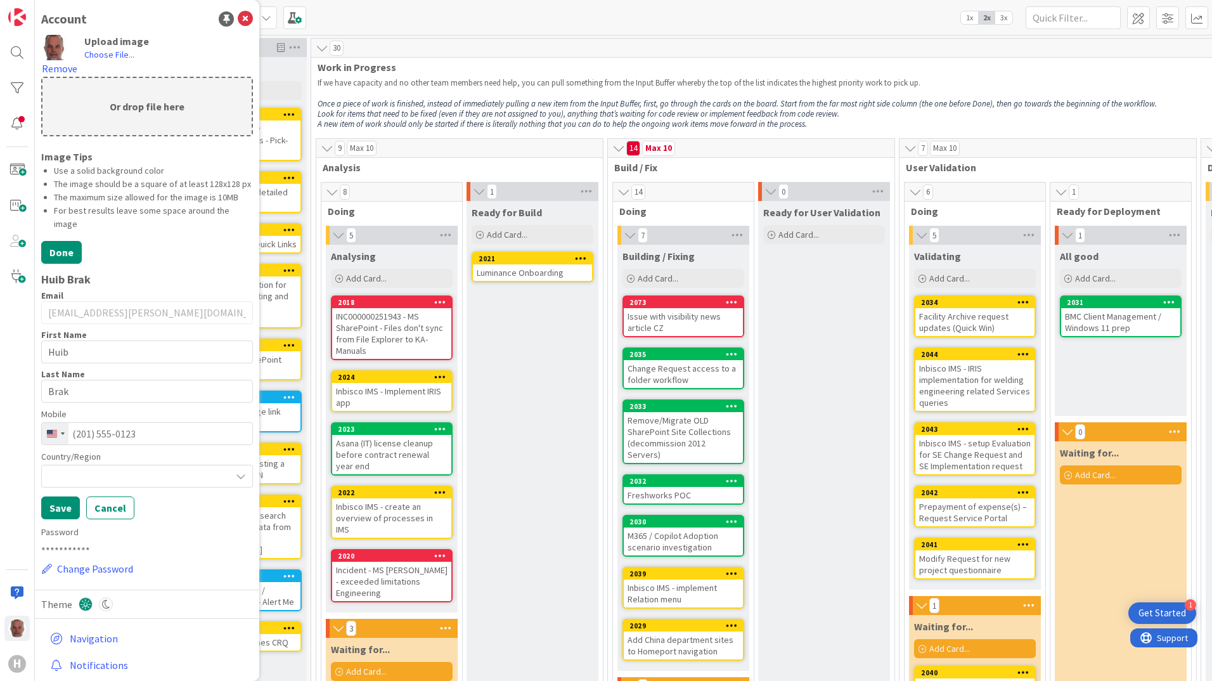
click at [145, 20] on div "Account" at bounding box center [147, 19] width 212 height 19
click at [61, 264] on button "Done" at bounding box center [61, 252] width 41 height 23
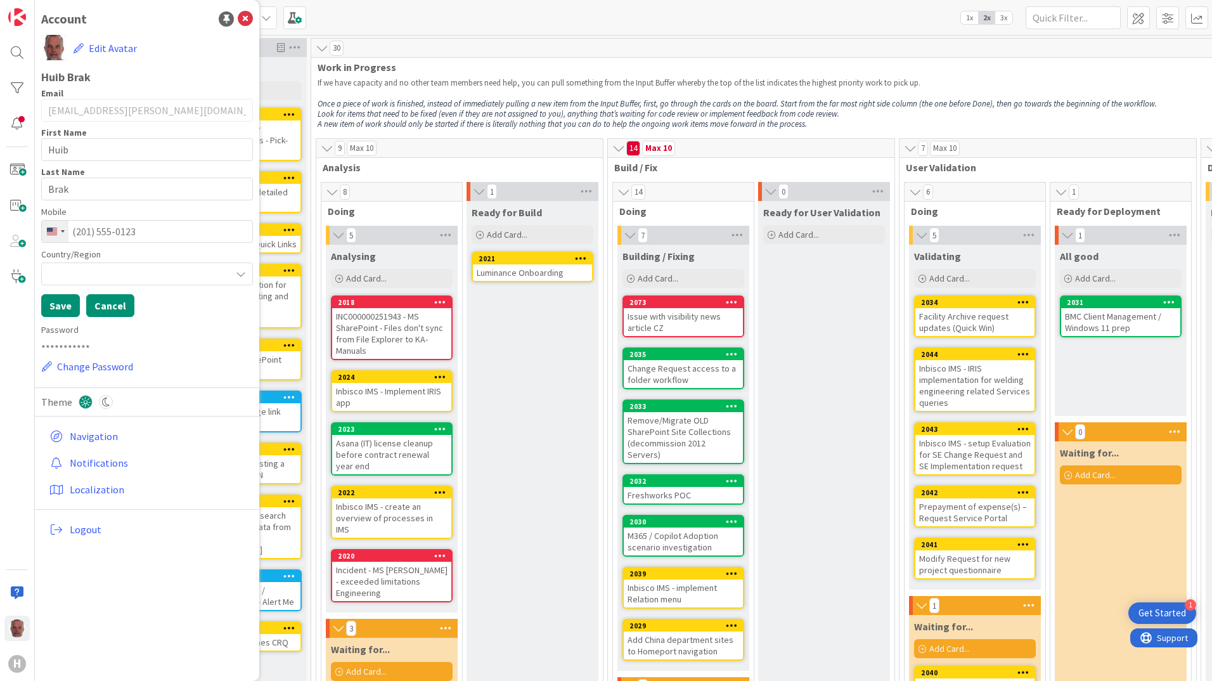
click at [102, 310] on button "Cancel" at bounding box center [110, 305] width 48 height 23
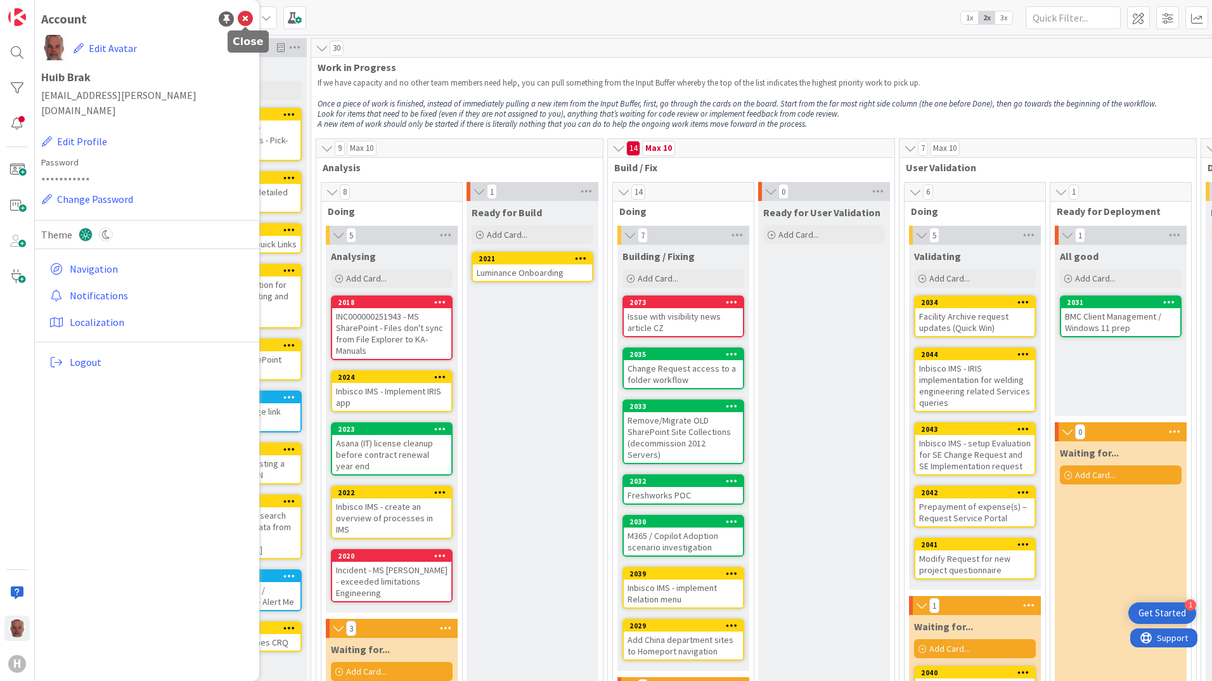
click at [245, 15] on icon at bounding box center [245, 18] width 15 height 15
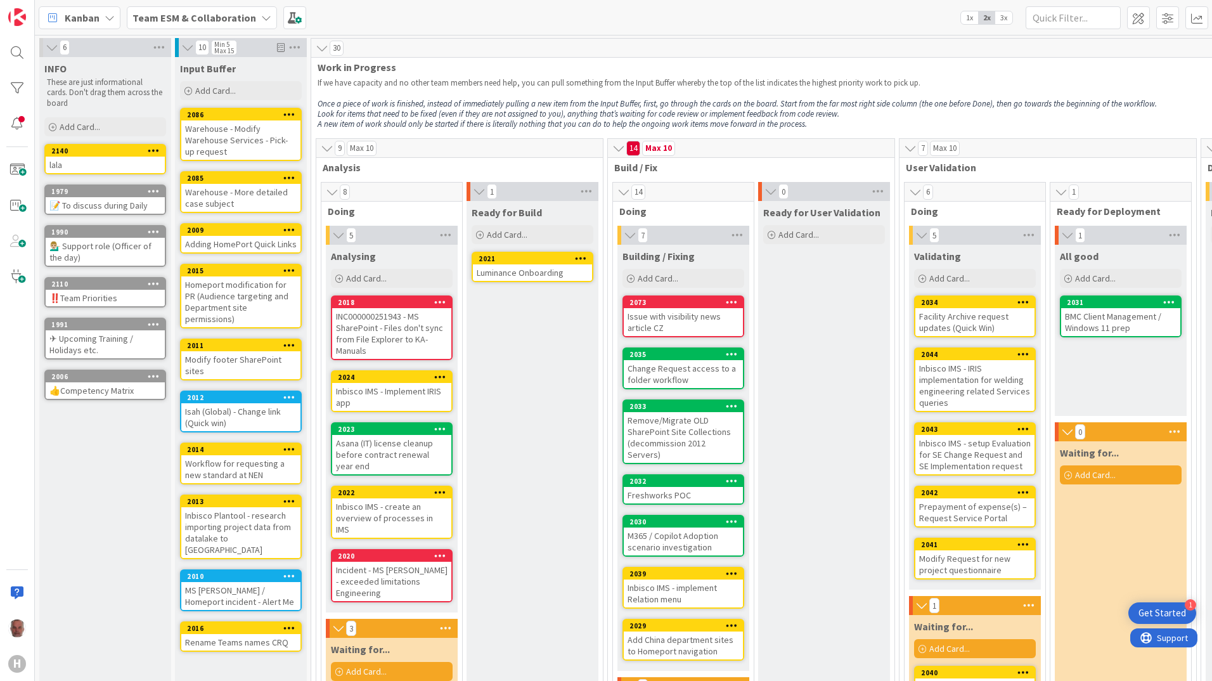
click at [1004, 18] on span "3x" at bounding box center [1003, 17] width 17 height 13
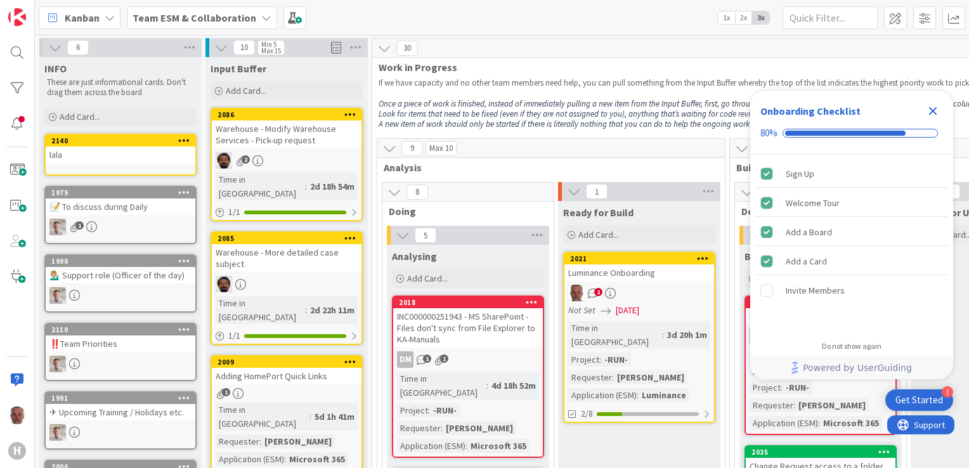
click at [933, 108] on icon "Close Checklist" at bounding box center [933, 111] width 8 height 8
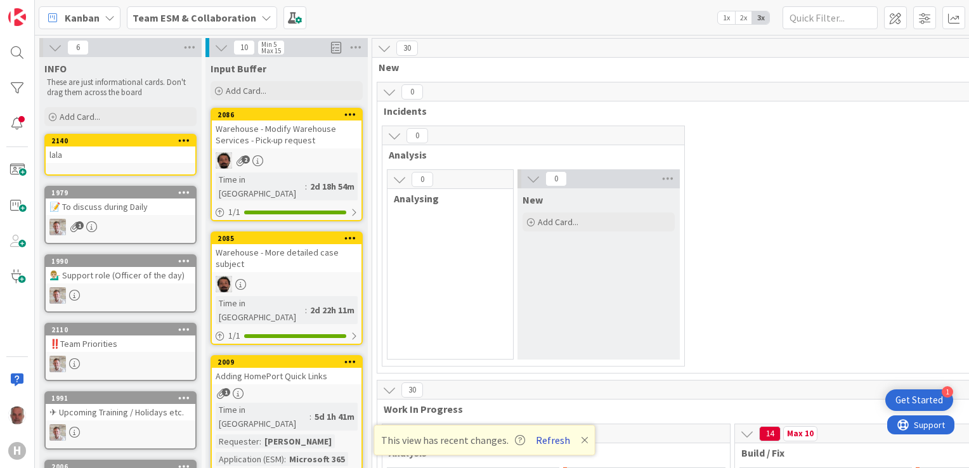
click at [550, 441] on button "Refresh" at bounding box center [552, 440] width 43 height 16
